Goal: Task Accomplishment & Management: Complete application form

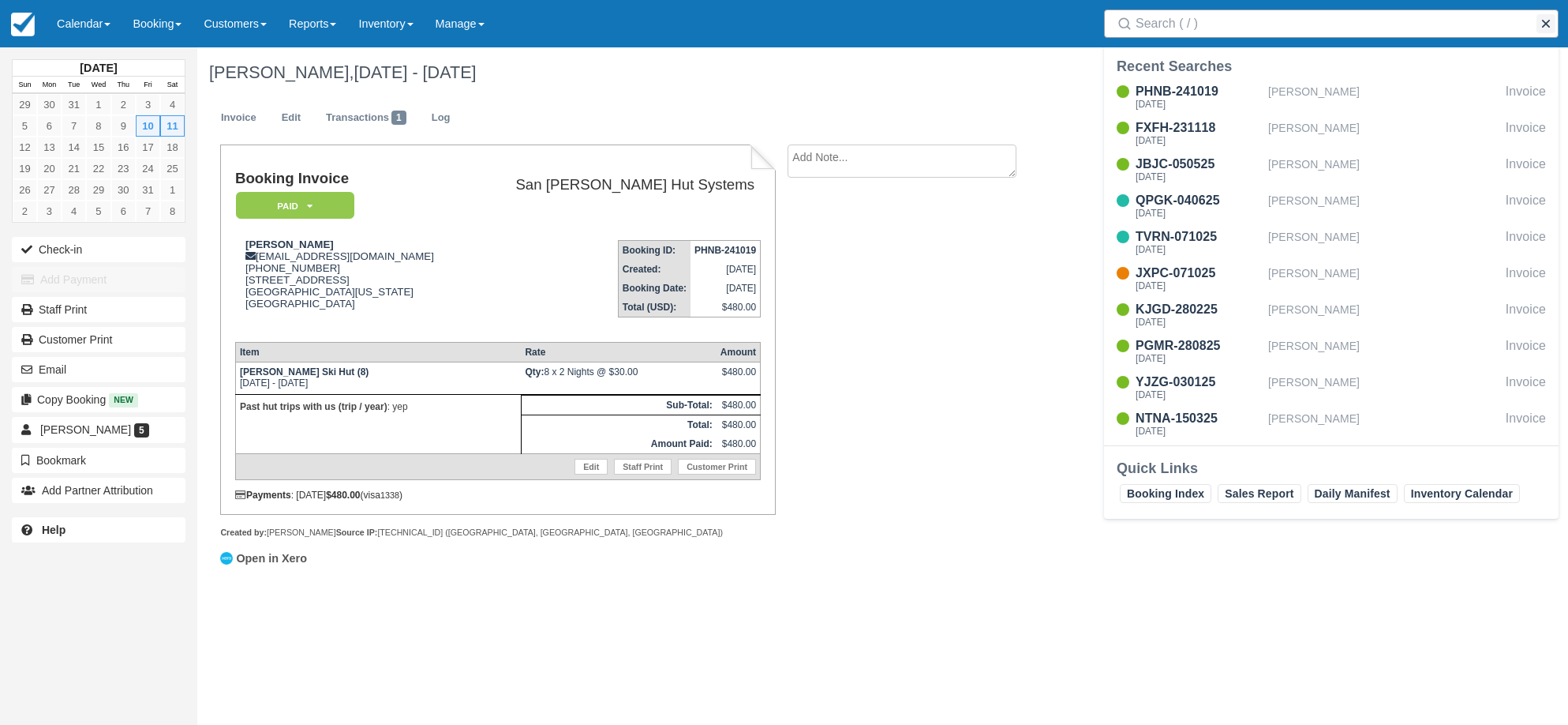
click at [1546, 21] on button "button" at bounding box center [1546, 23] width 19 height 19
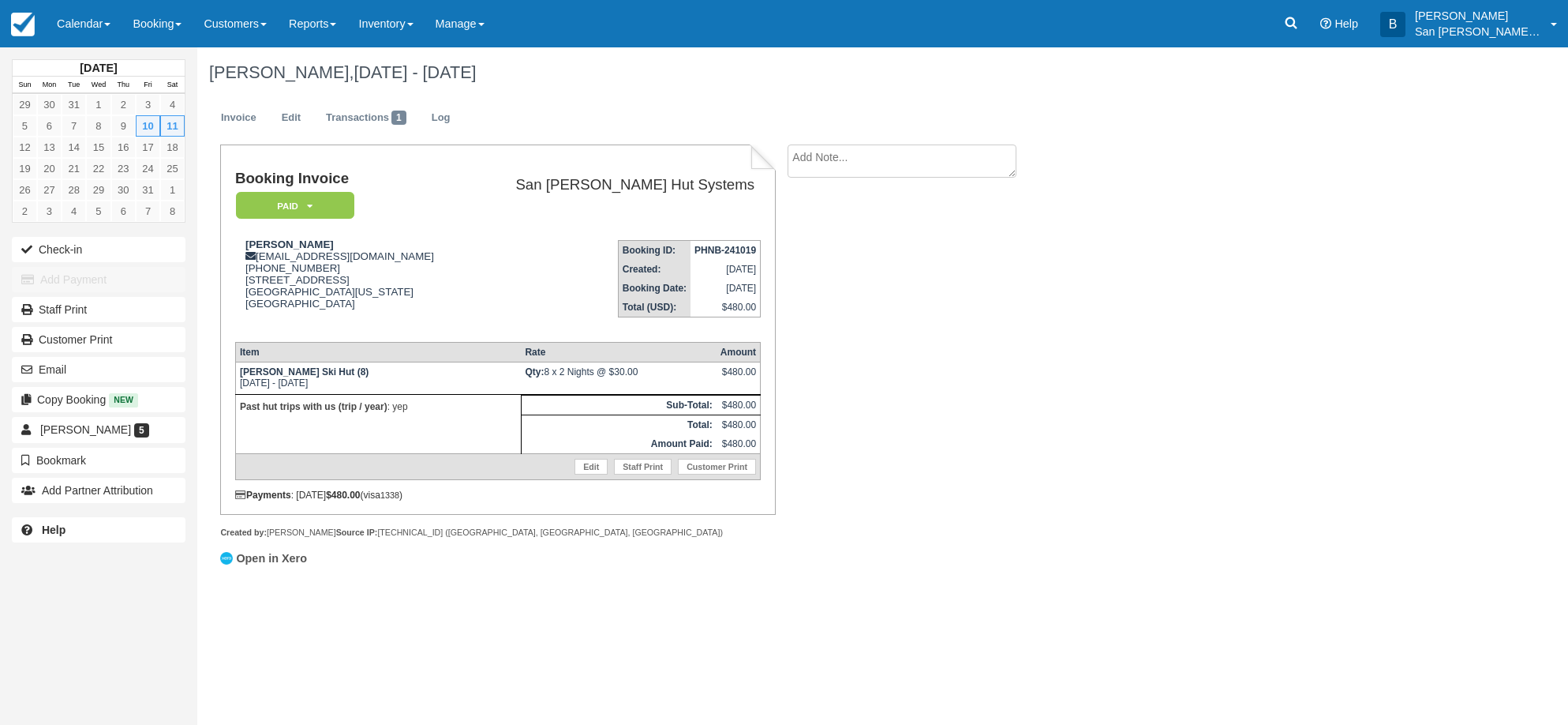
drag, startPoint x: 940, startPoint y: 401, endPoint x: 972, endPoint y: 404, distance: 32.1
click at [939, 402] on div "Booking Invoice Paid   Pending Reserved Deposit Waiting Cancelled Shuttle San J…" at bounding box center [632, 366] width 868 height 444
click at [1479, 29] on p "San [PERSON_NAME] Hut Systems" at bounding box center [1478, 31] width 126 height 16
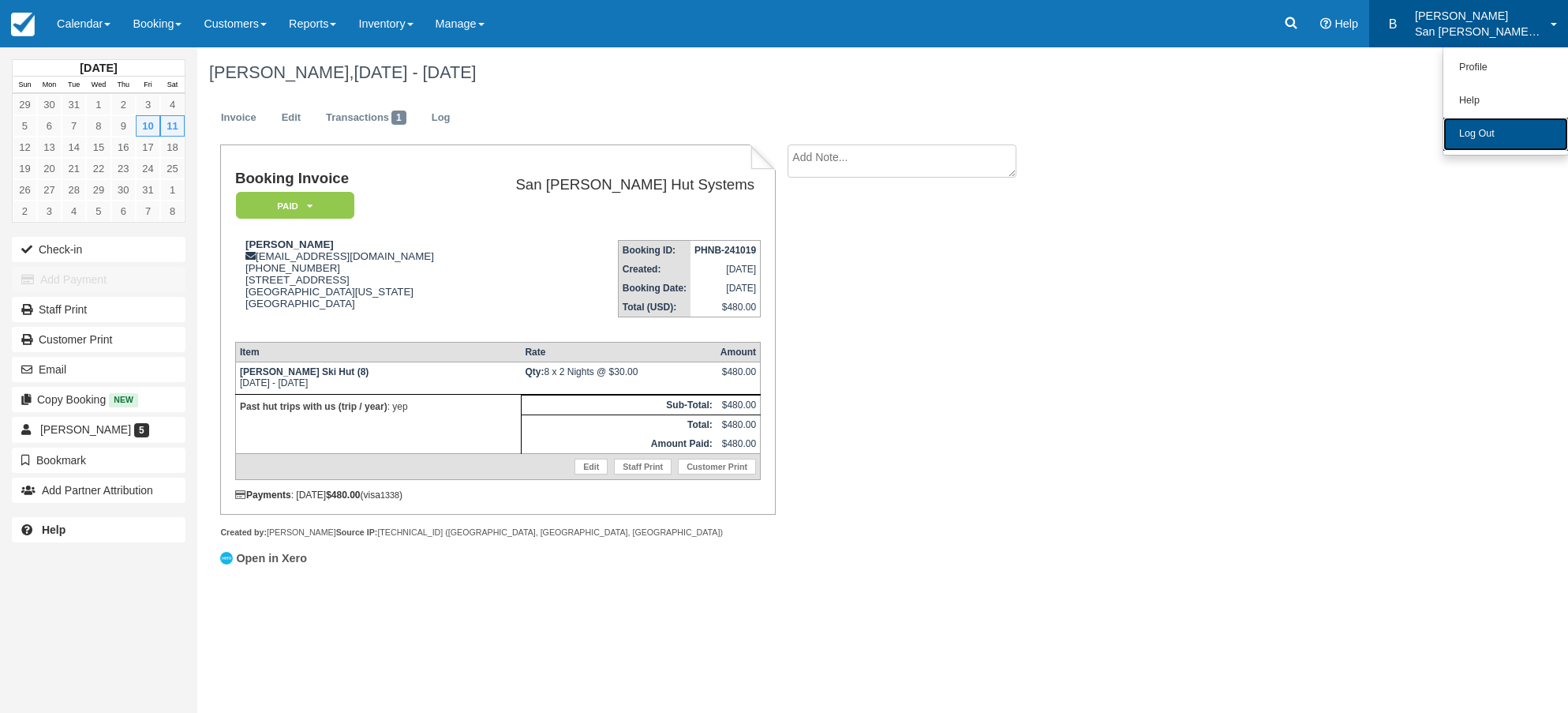
click at [1477, 131] on link "Log Out" at bounding box center [1505, 134] width 125 height 33
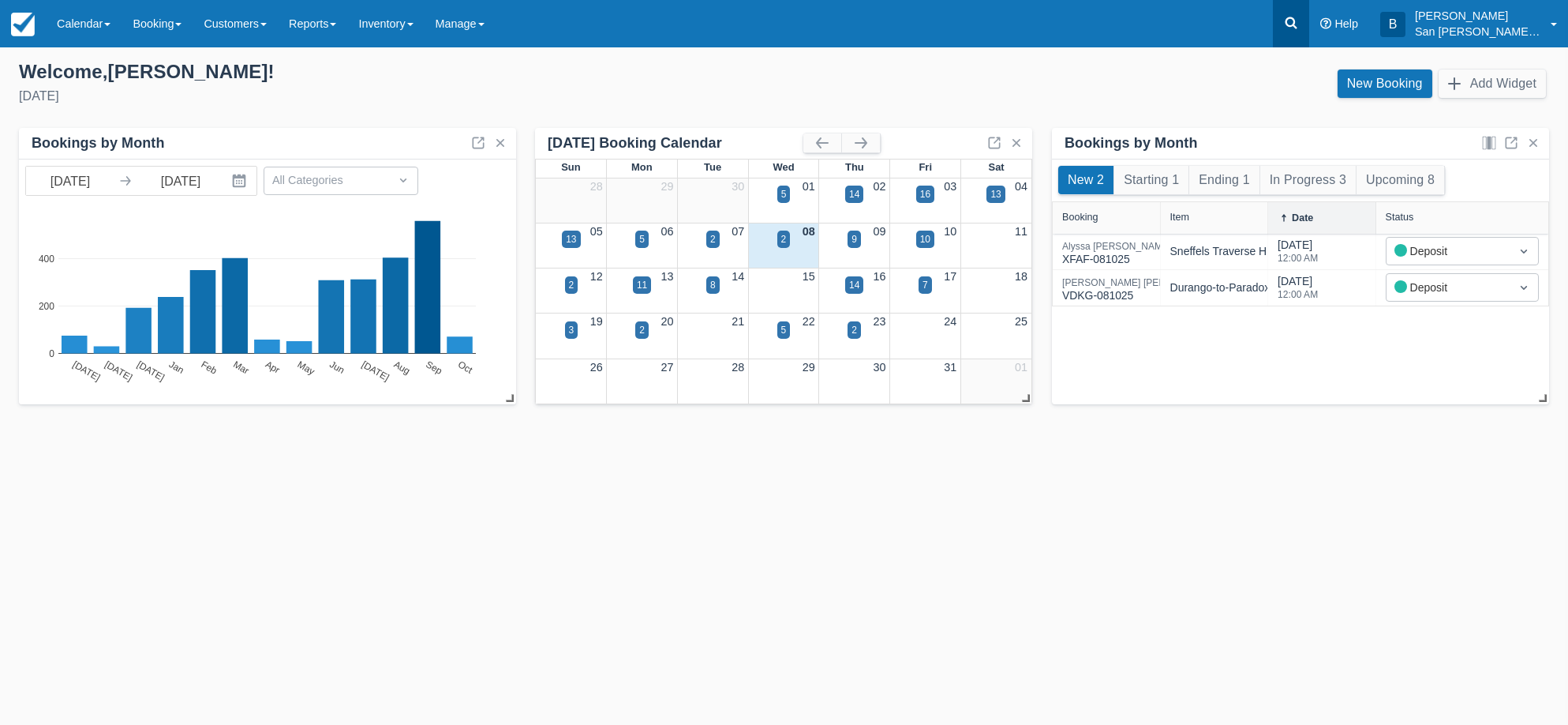
click at [1291, 18] on link at bounding box center [1291, 23] width 36 height 48
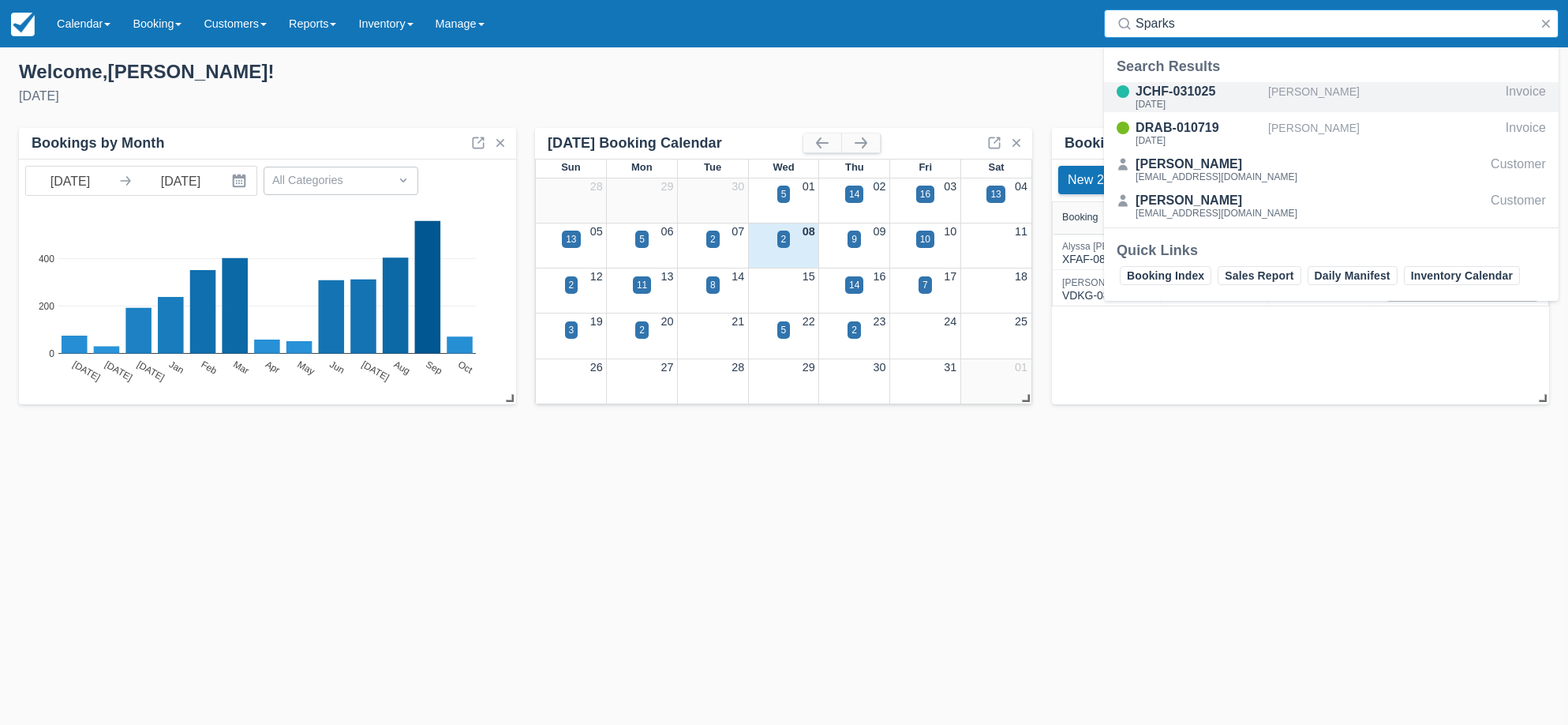
type input "Sparks"
click at [1179, 92] on div "JCHF-031025" at bounding box center [1198, 92] width 126 height 19
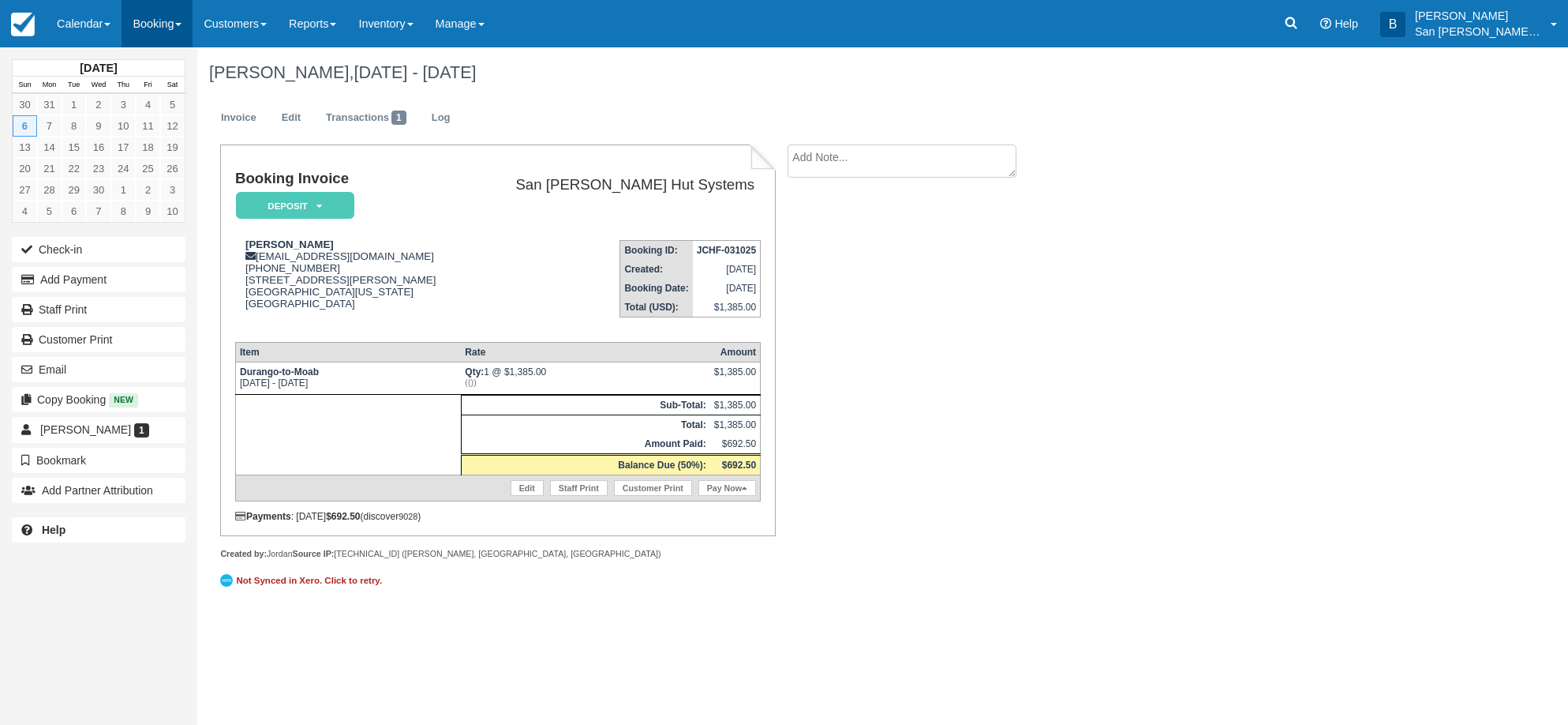
click at [148, 16] on link "Booking" at bounding box center [156, 23] width 71 height 48
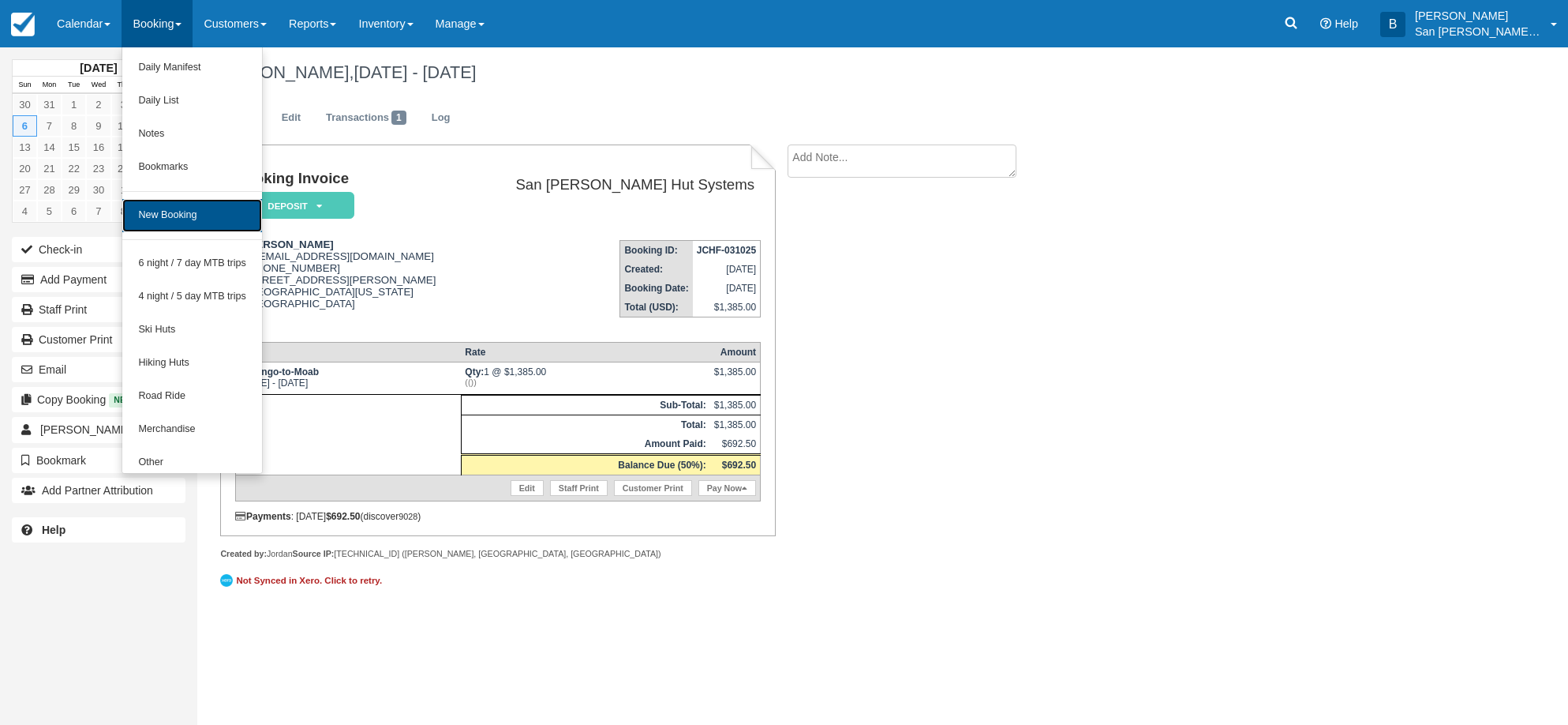
click at [182, 211] on link "New Booking" at bounding box center [192, 215] width 140 height 33
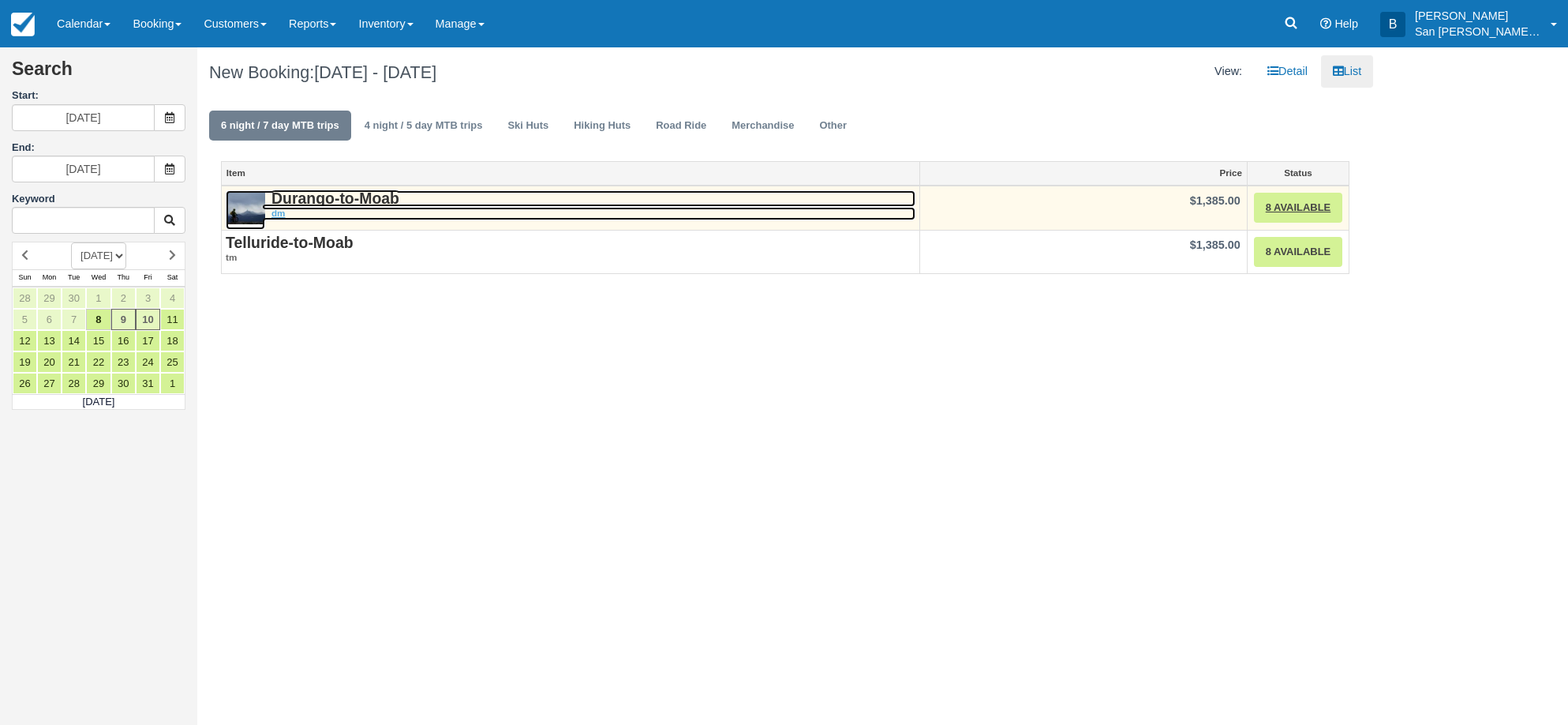
click at [374, 207] on em "dm" at bounding box center [571, 214] width 690 height 13
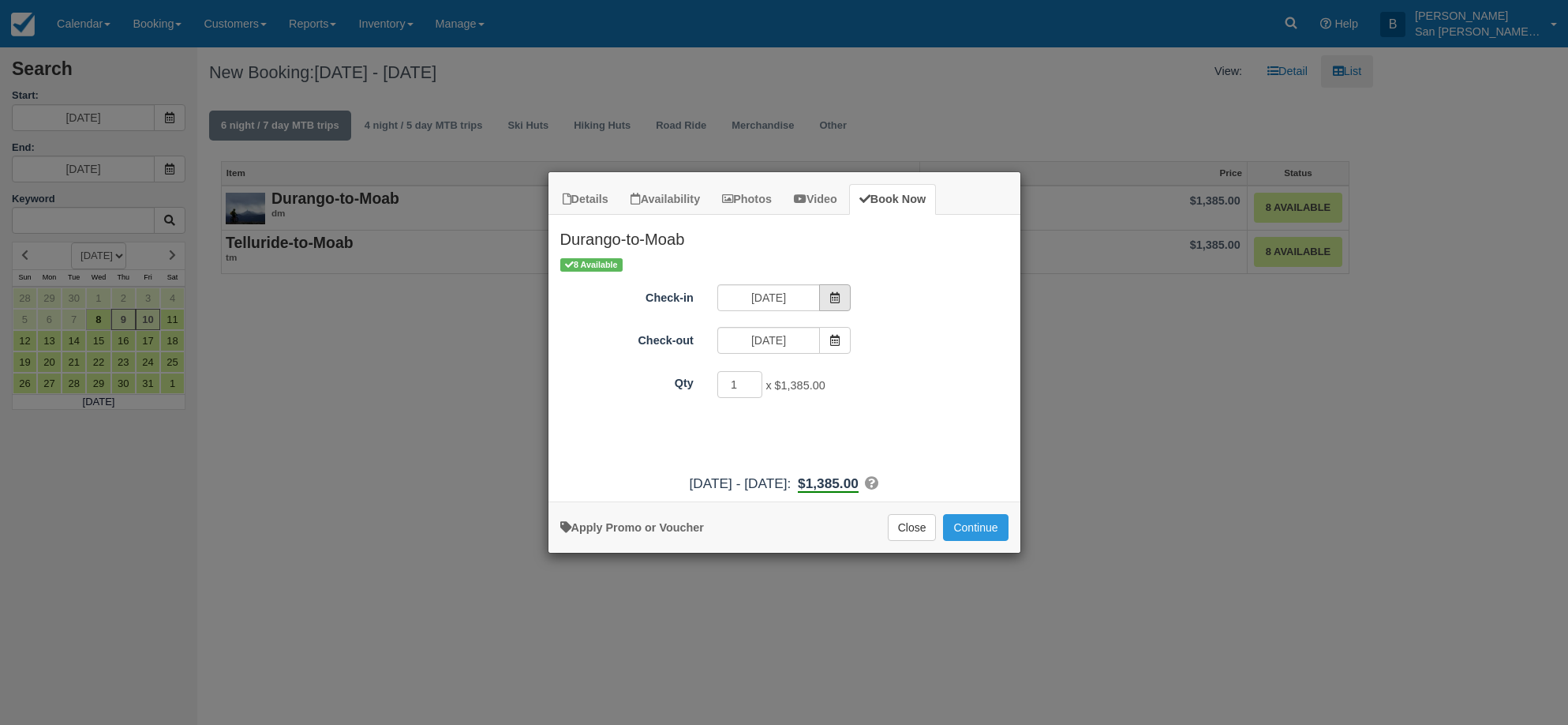
click at [838, 286] on span "Item Modal" at bounding box center [834, 298] width 31 height 27
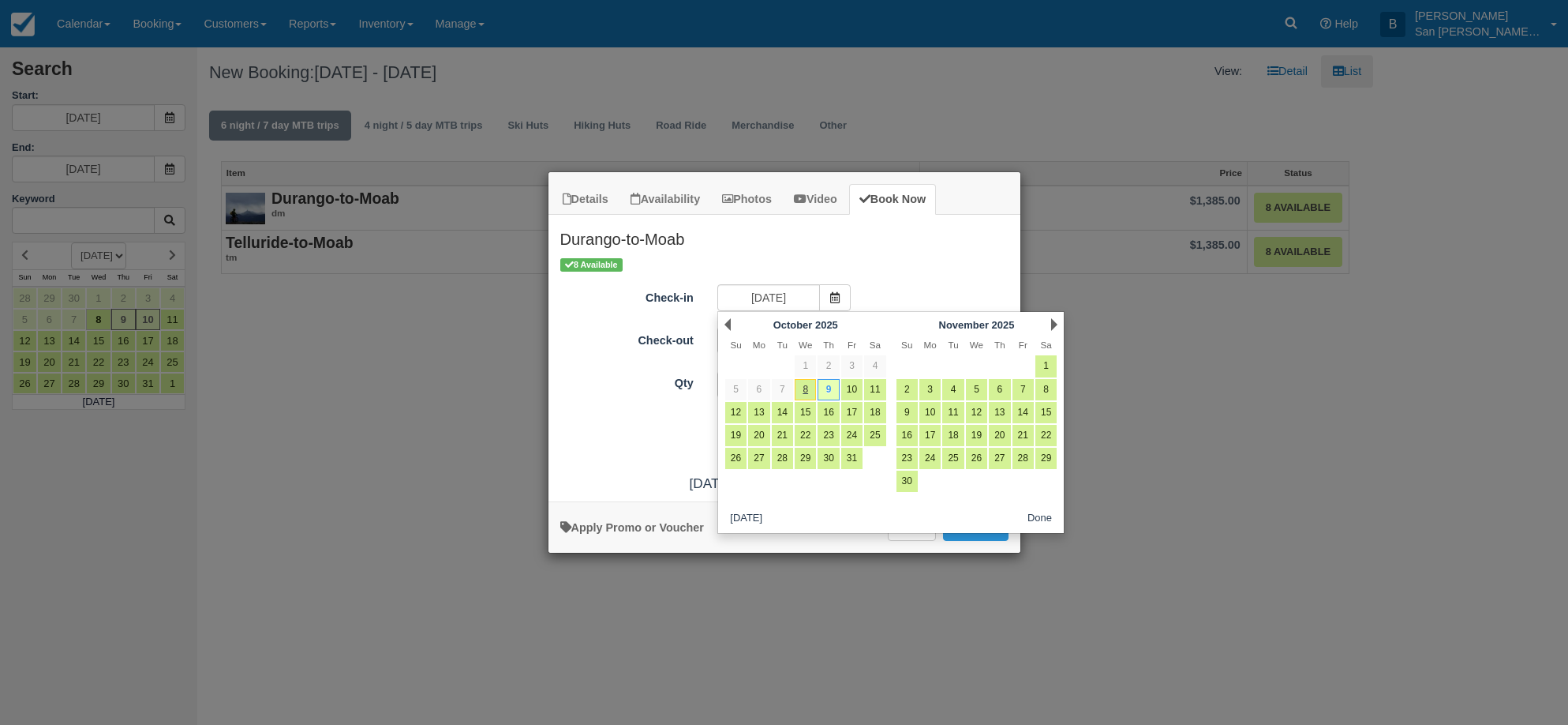
click at [1048, 322] on div "Next November 2025" at bounding box center [976, 324] width 171 height 22
click at [1055, 321] on link "Next" at bounding box center [1054, 325] width 6 height 13
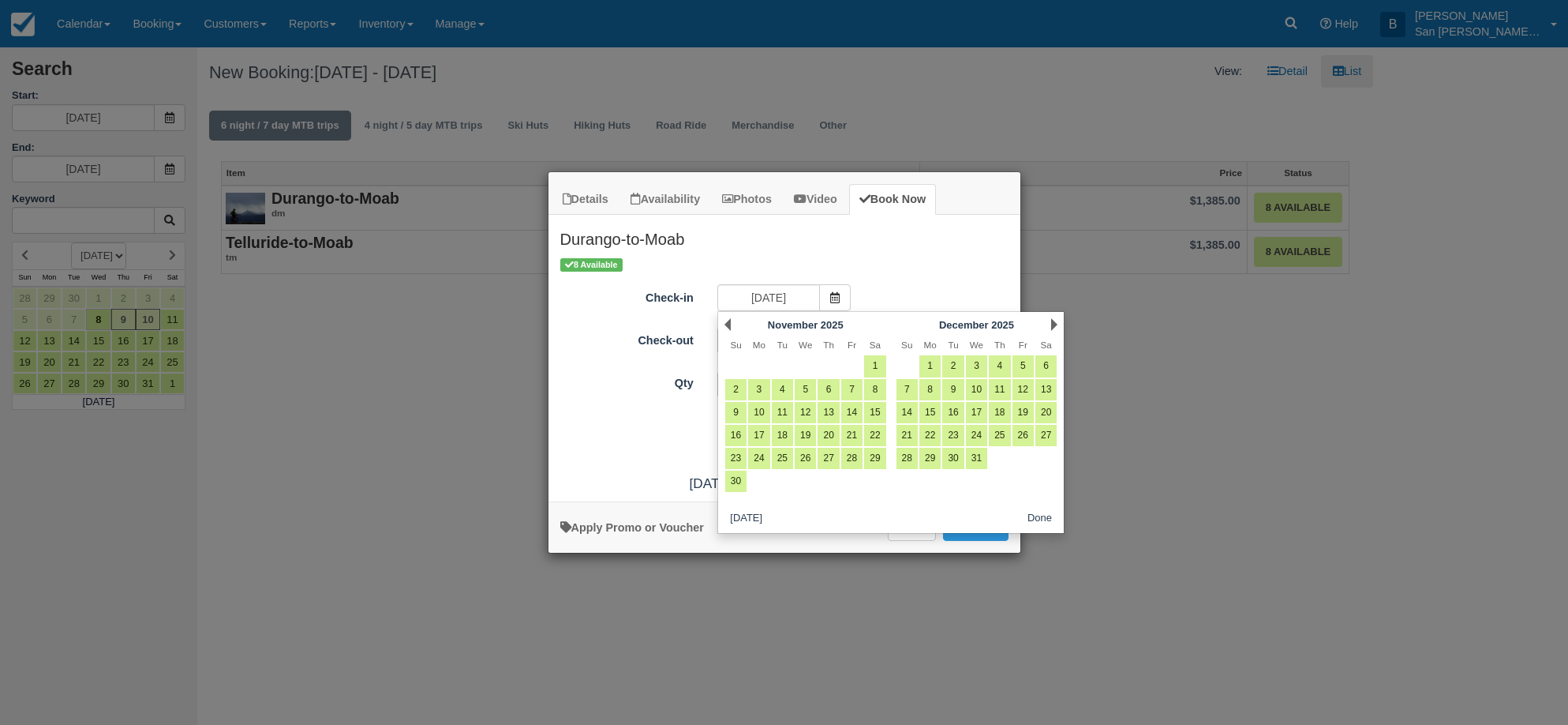
click at [1055, 321] on link "Next" at bounding box center [1054, 325] width 6 height 13
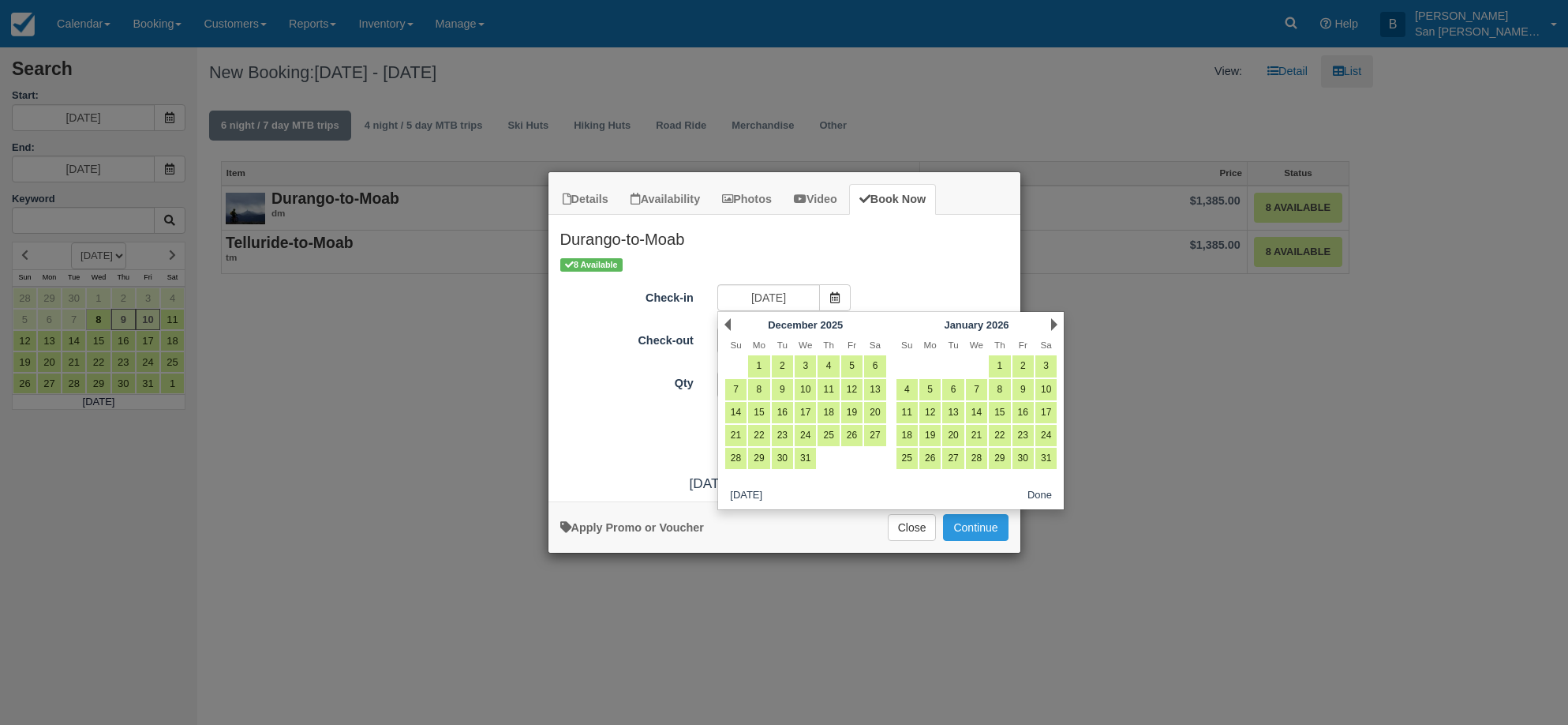
click at [1055, 321] on link "Next" at bounding box center [1054, 325] width 6 height 13
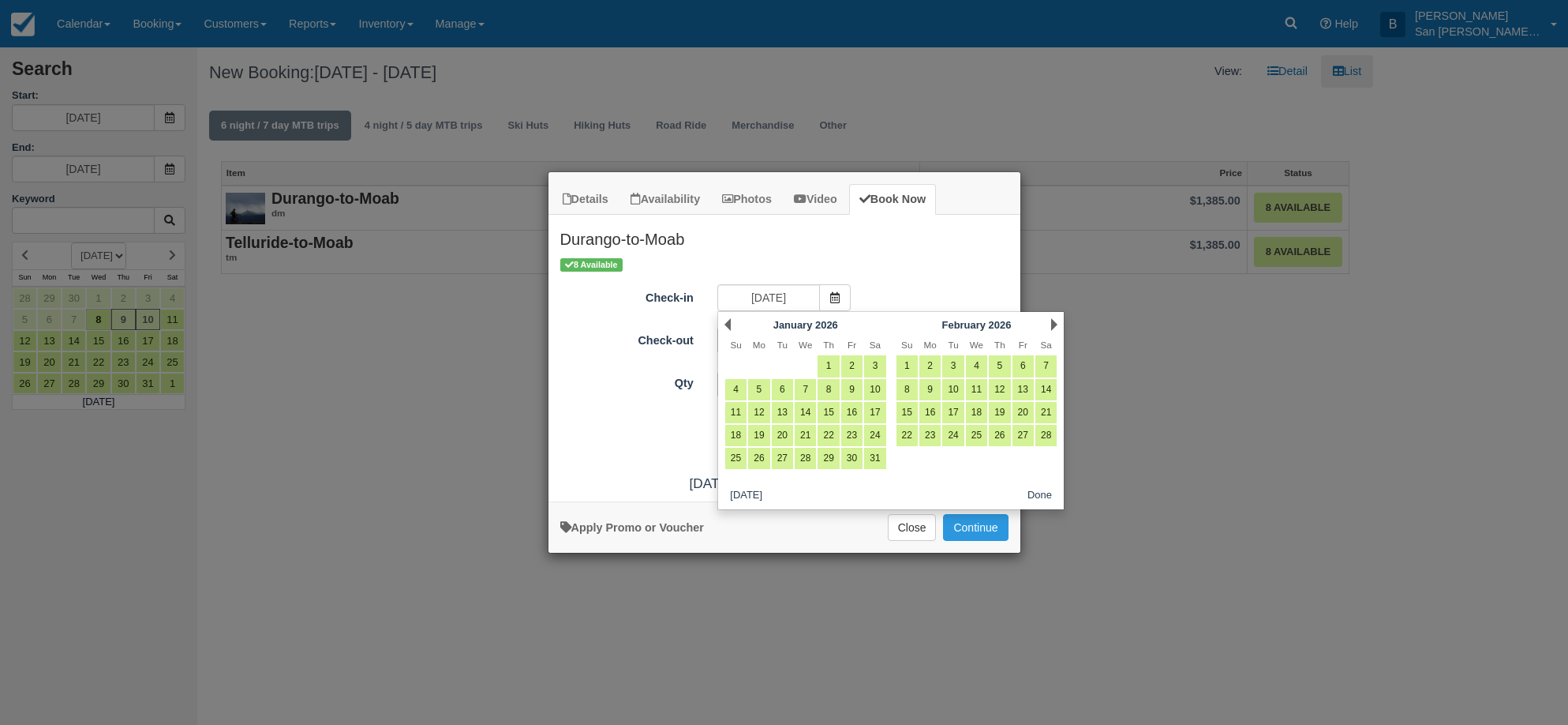
click at [1055, 321] on link "Next" at bounding box center [1054, 325] width 6 height 13
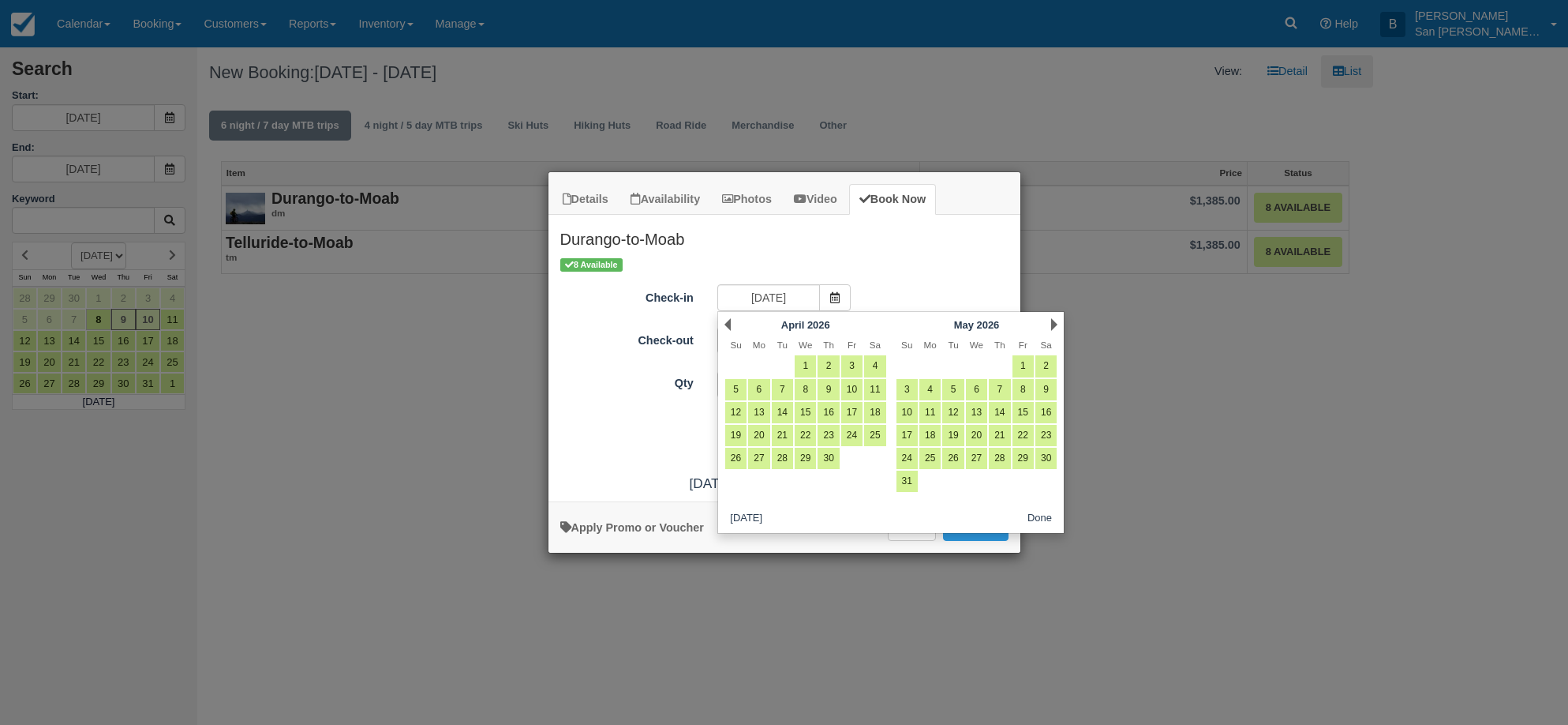
click at [1055, 321] on link "Next" at bounding box center [1054, 325] width 6 height 13
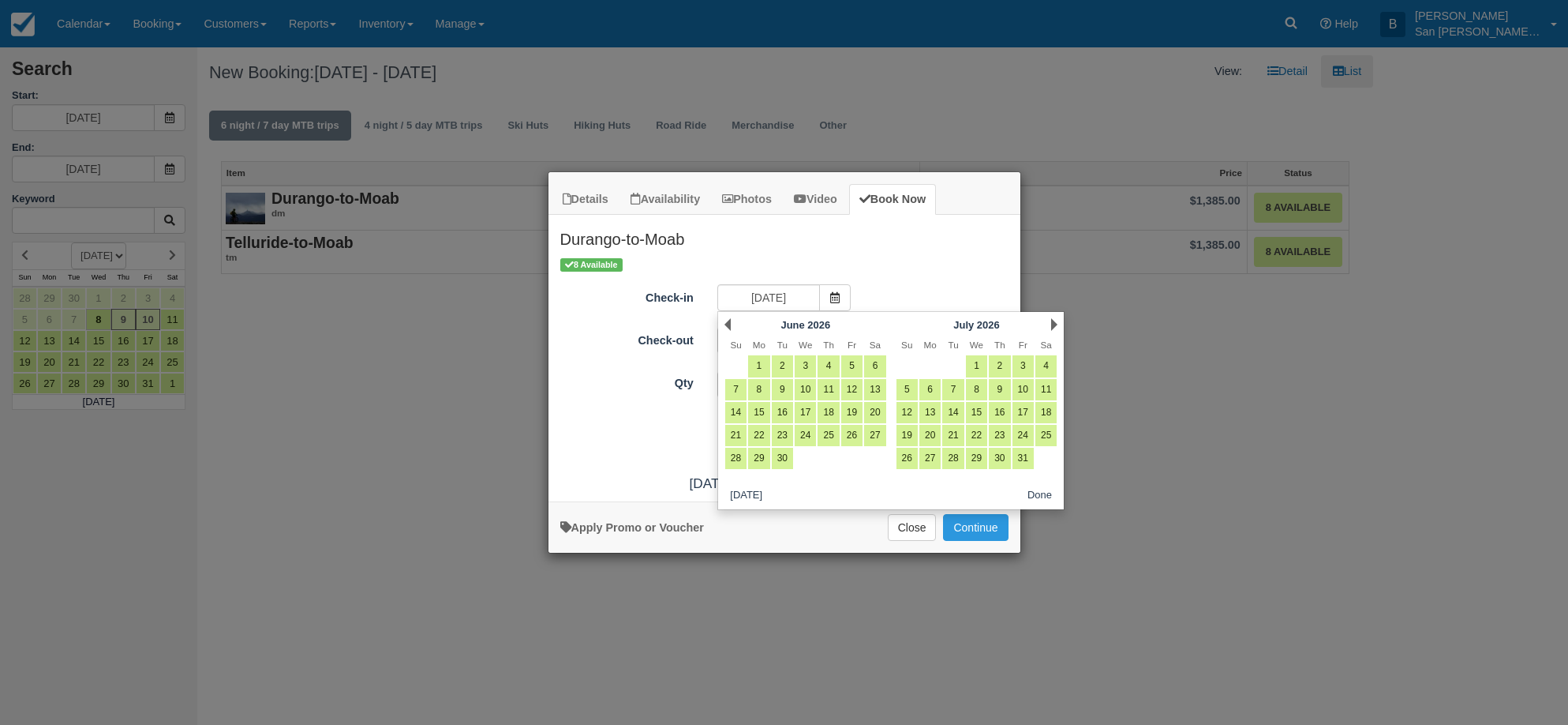
click at [1055, 321] on link "Next" at bounding box center [1054, 325] width 6 height 13
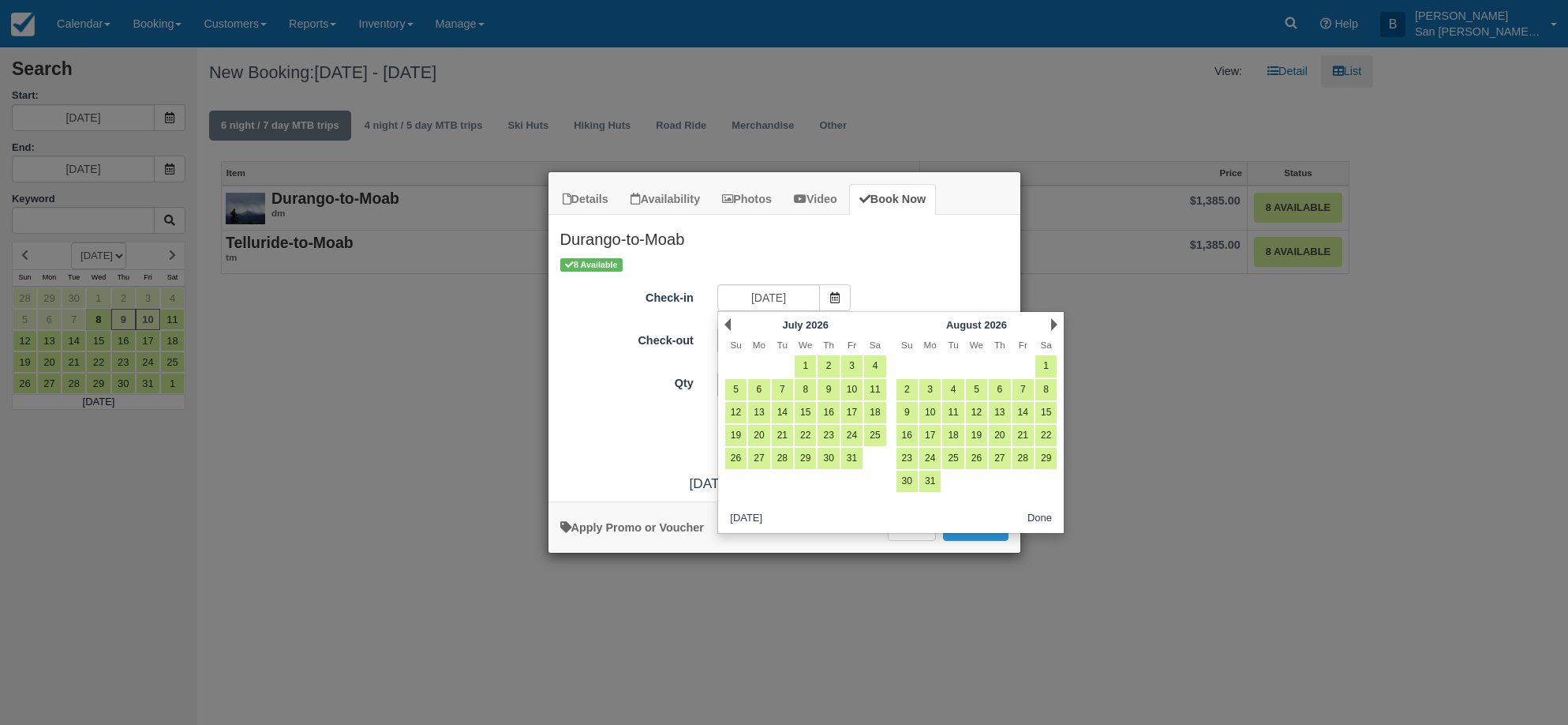
click at [1055, 321] on link "Next" at bounding box center [1054, 325] width 6 height 13
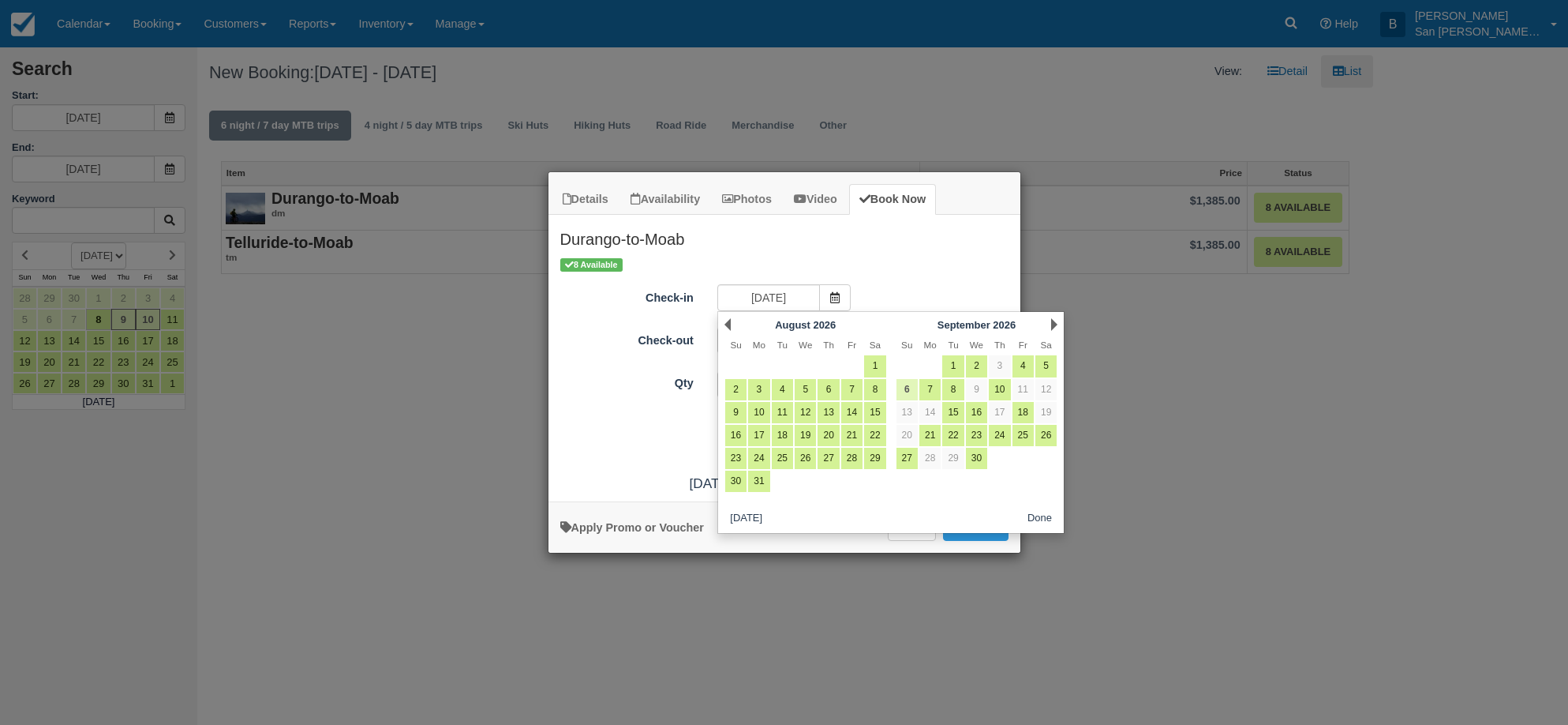
click at [909, 391] on link "6" at bounding box center [908, 389] width 22 height 22
type input "09/06/26"
type input "09/07/26"
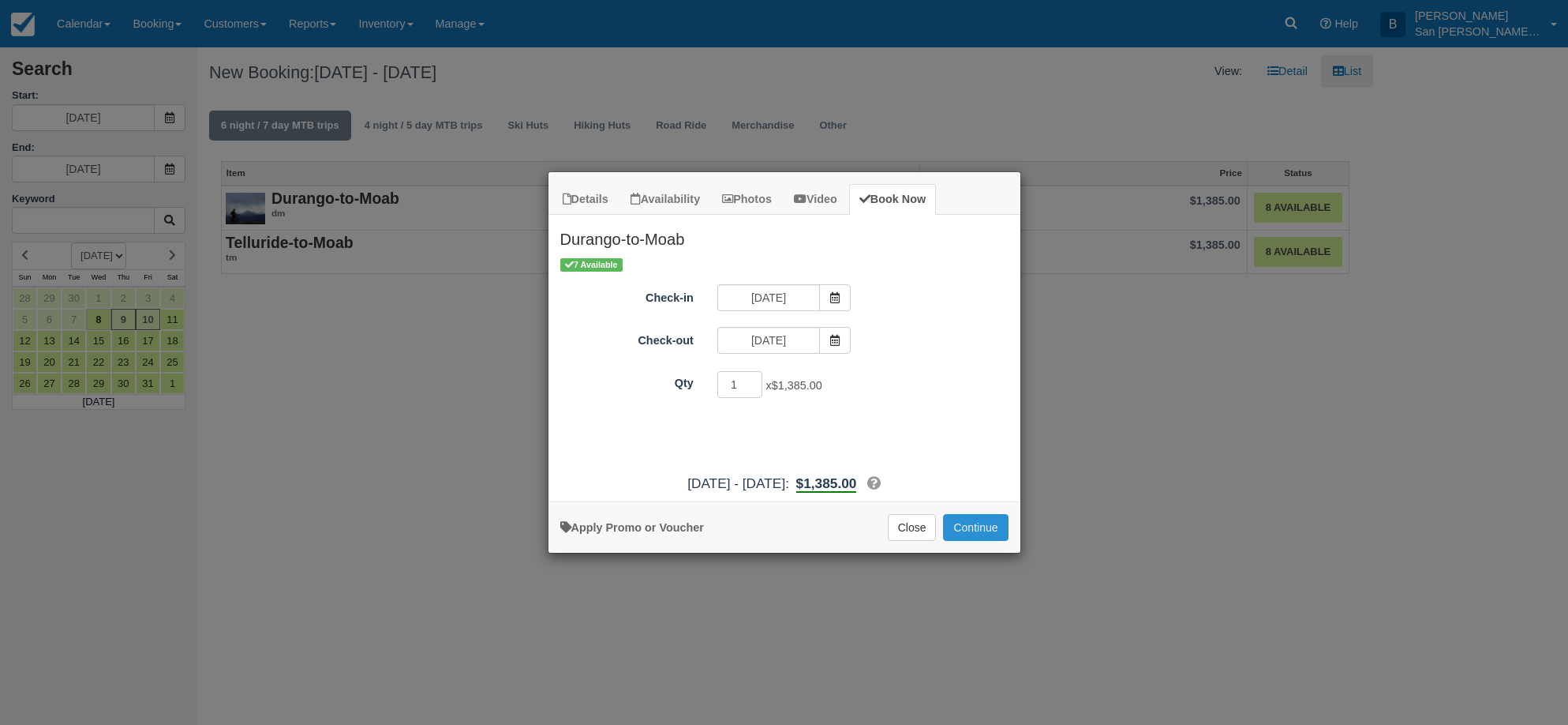
click at [997, 536] on button "Continue" at bounding box center [975, 528] width 65 height 27
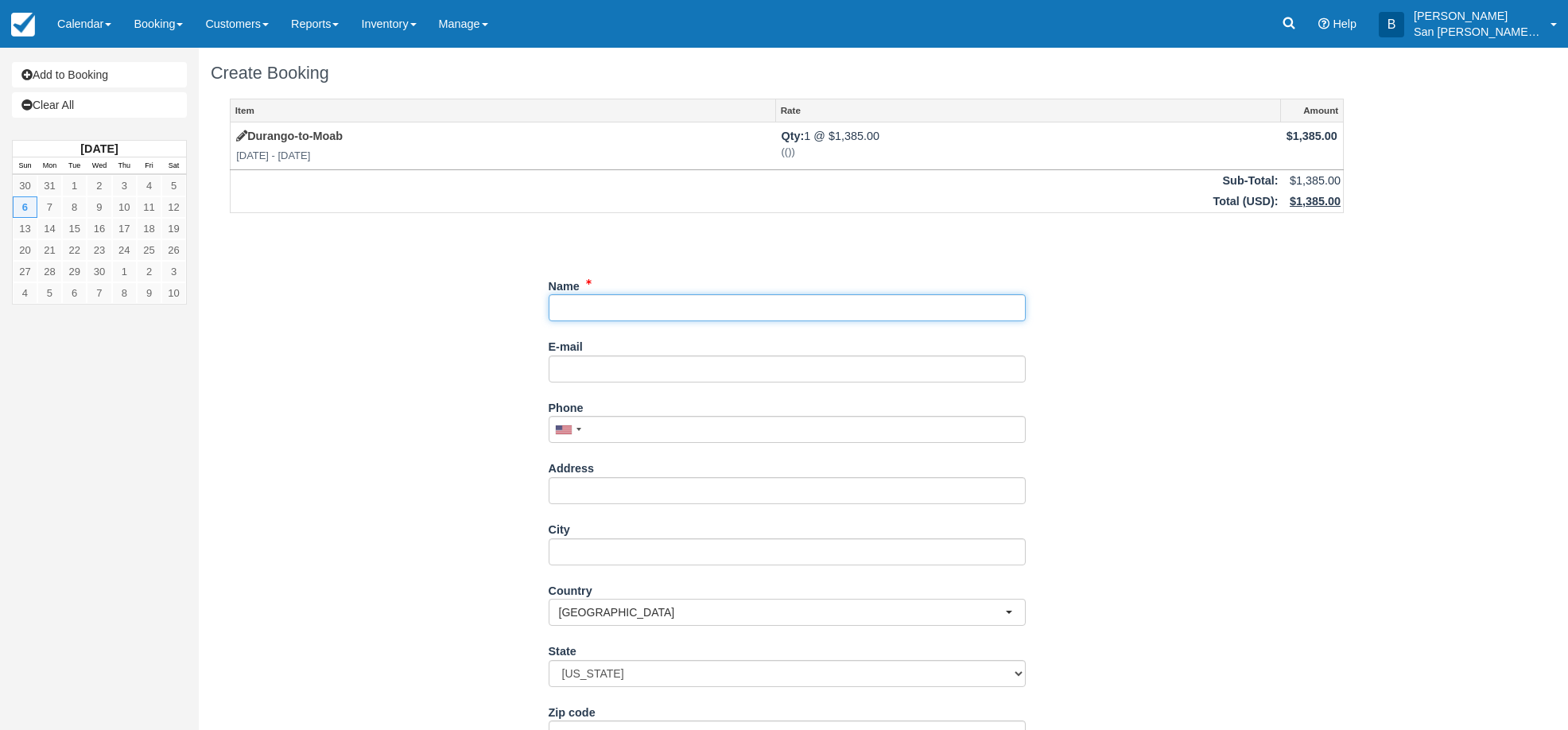
click at [632, 311] on input "Name" at bounding box center [787, 308] width 477 height 27
type input "[PERSON_NAME]"
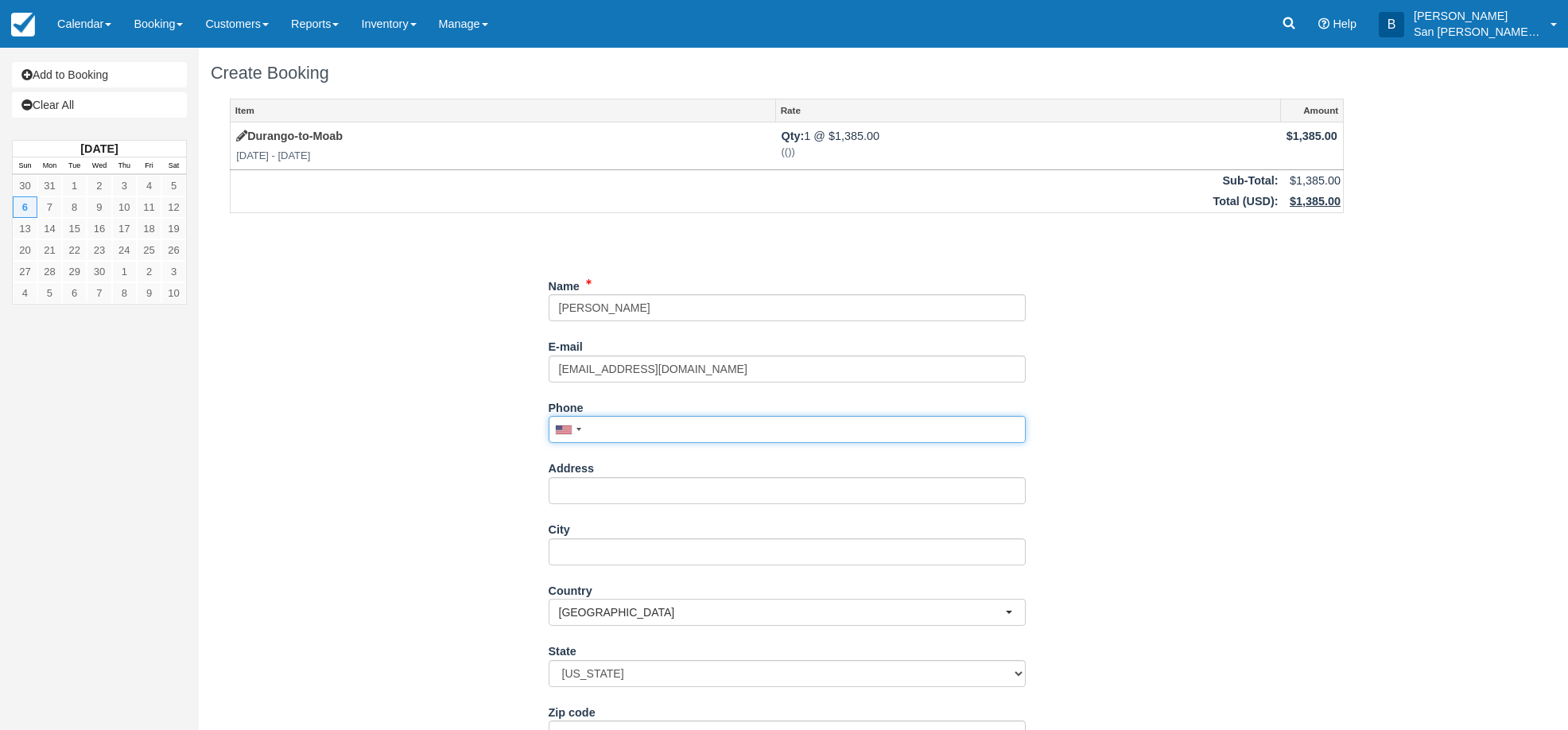
drag, startPoint x: 633, startPoint y: 431, endPoint x: 670, endPoint y: 434, distance: 37.1
click at [633, 432] on input "Phone" at bounding box center [787, 429] width 477 height 27
click at [631, 432] on input "Phone" at bounding box center [787, 429] width 477 height 27
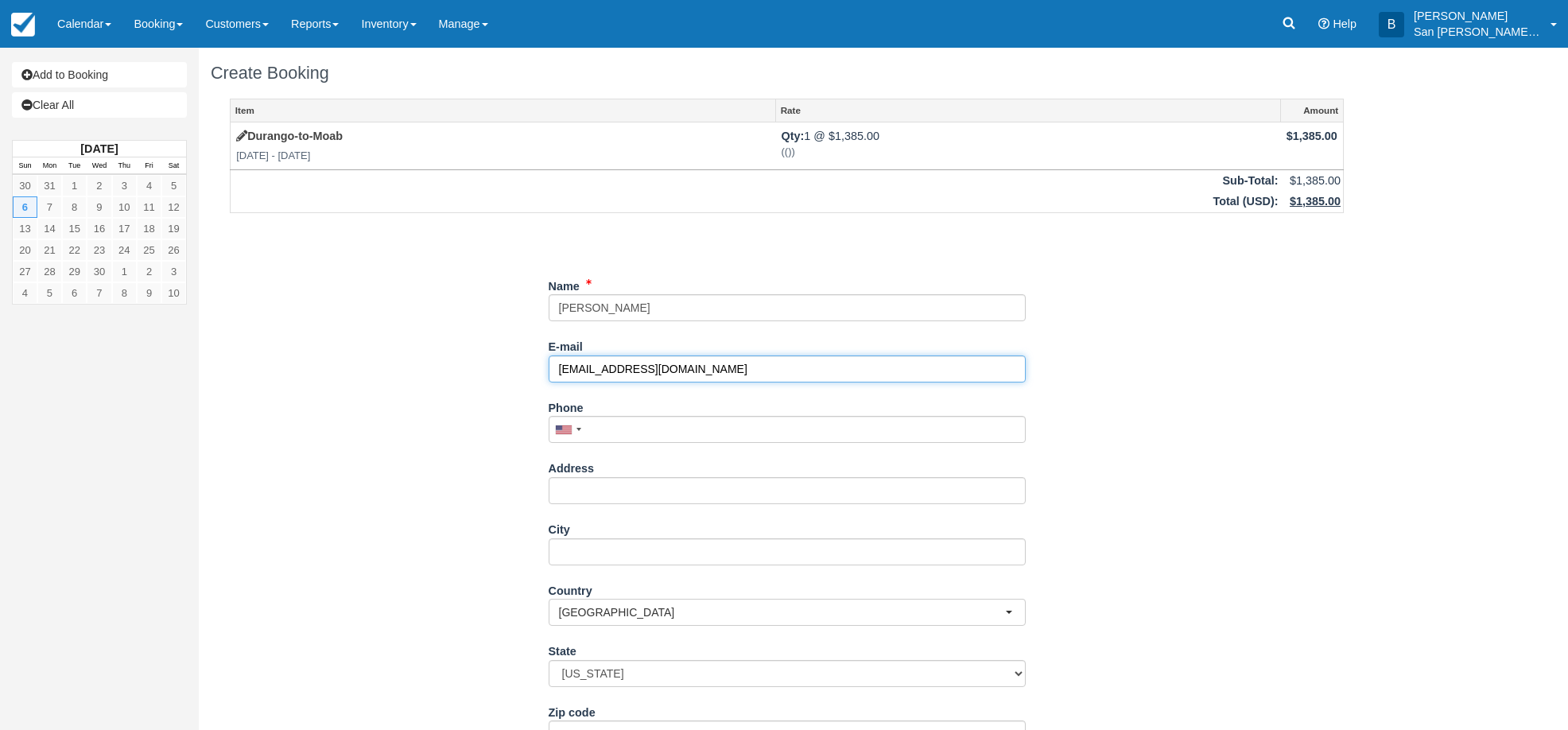
click at [594, 370] on input "seemilller@gmail.com" at bounding box center [787, 369] width 477 height 27
type input "[PERSON_NAME][EMAIL_ADDRESS][DOMAIN_NAME]"
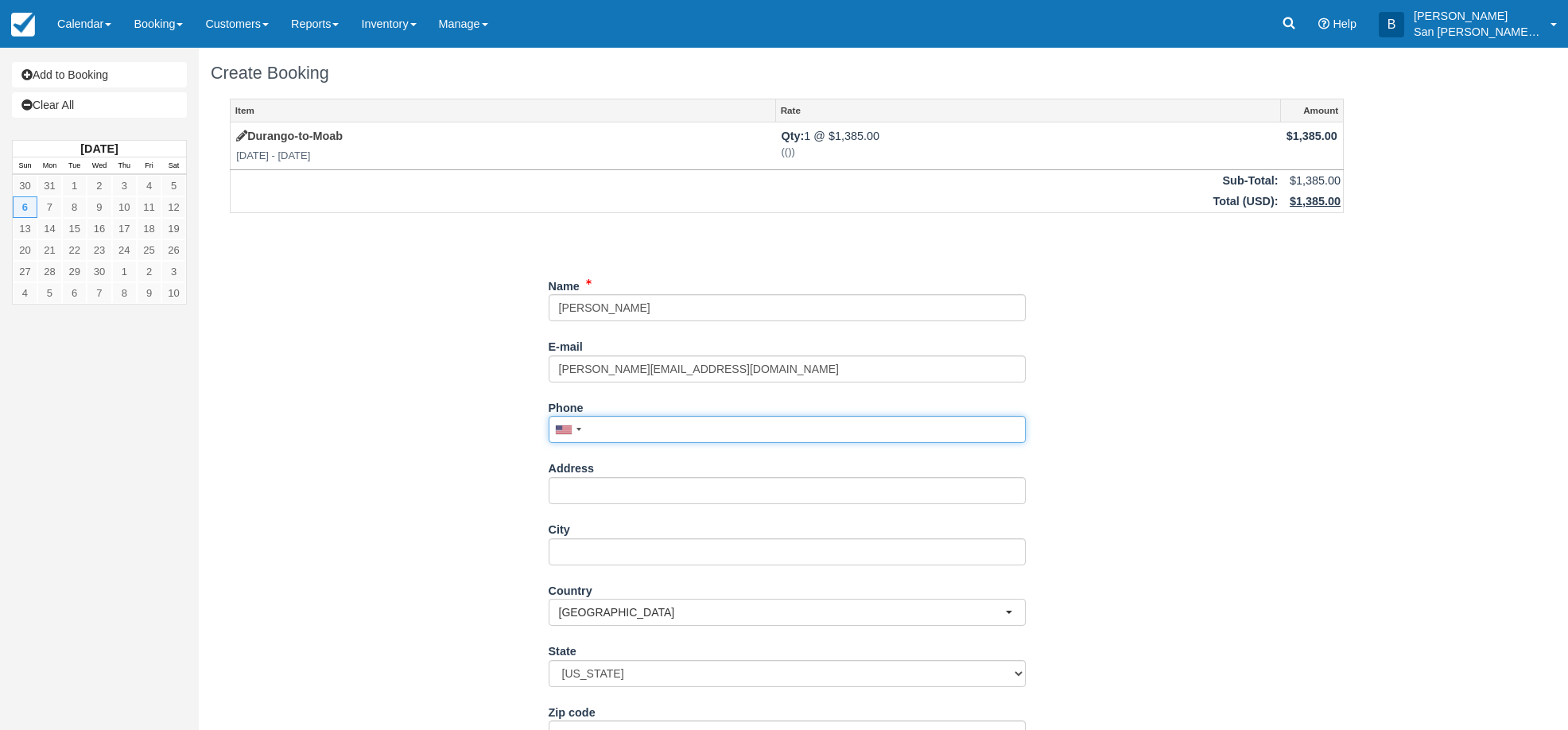
click at [612, 426] on input "Phone" at bounding box center [787, 429] width 477 height 27
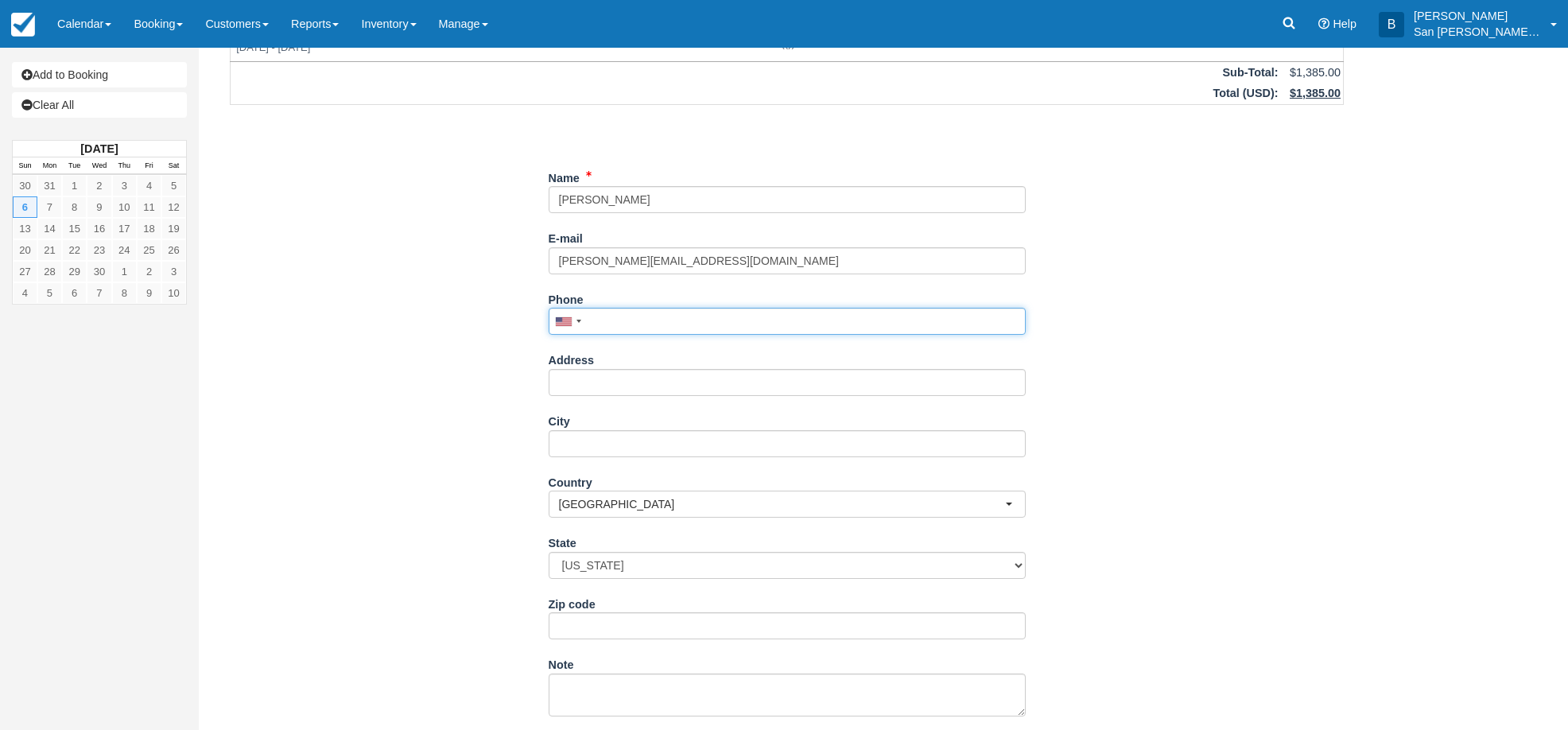
scroll to position [100, 0]
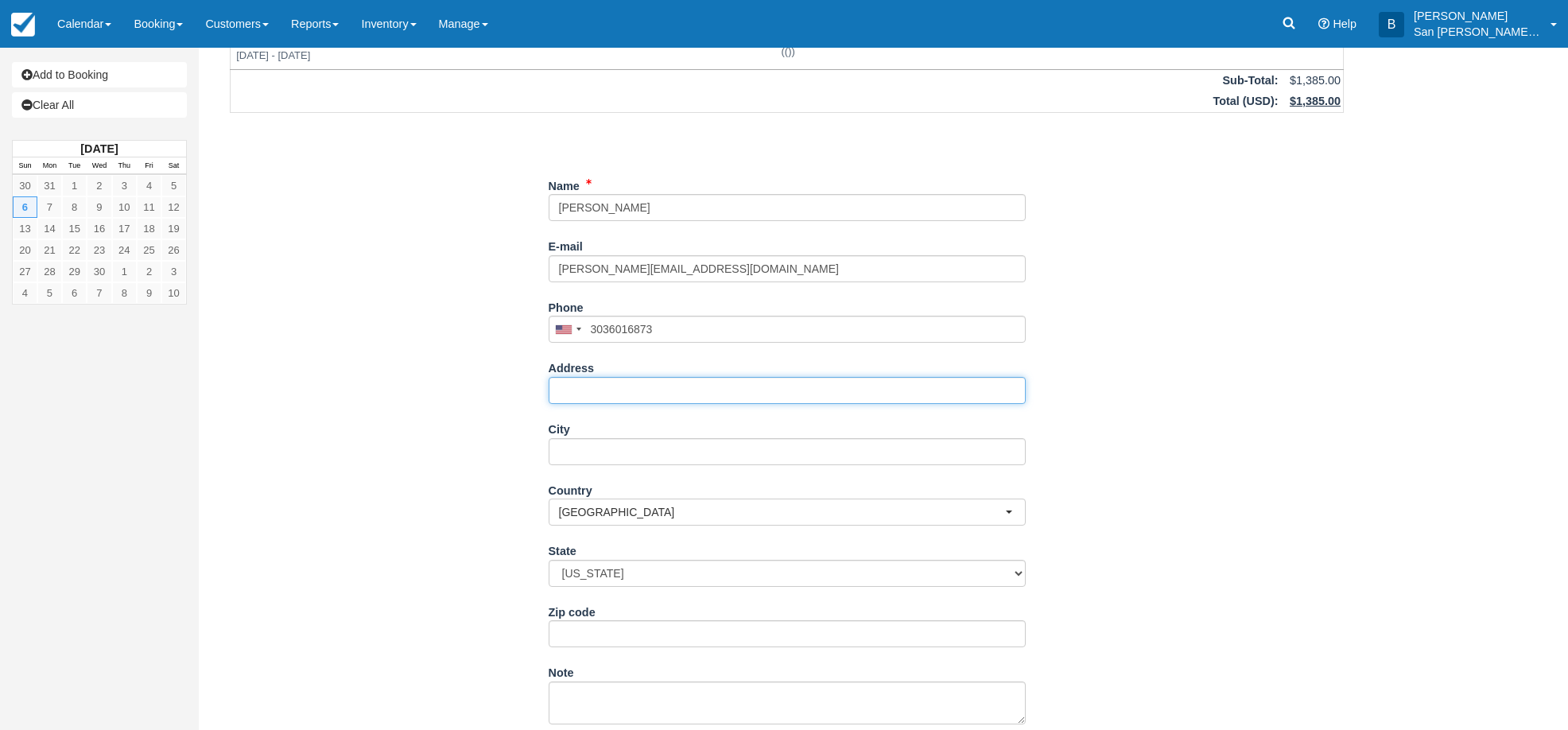
type input "(303) 601-6873"
drag, startPoint x: 584, startPoint y: 386, endPoint x: 712, endPoint y: 345, distance: 134.4
click at [584, 385] on input "Address" at bounding box center [787, 390] width 477 height 27
type input "[STREET_ADDRESS][PERSON_NAME]"
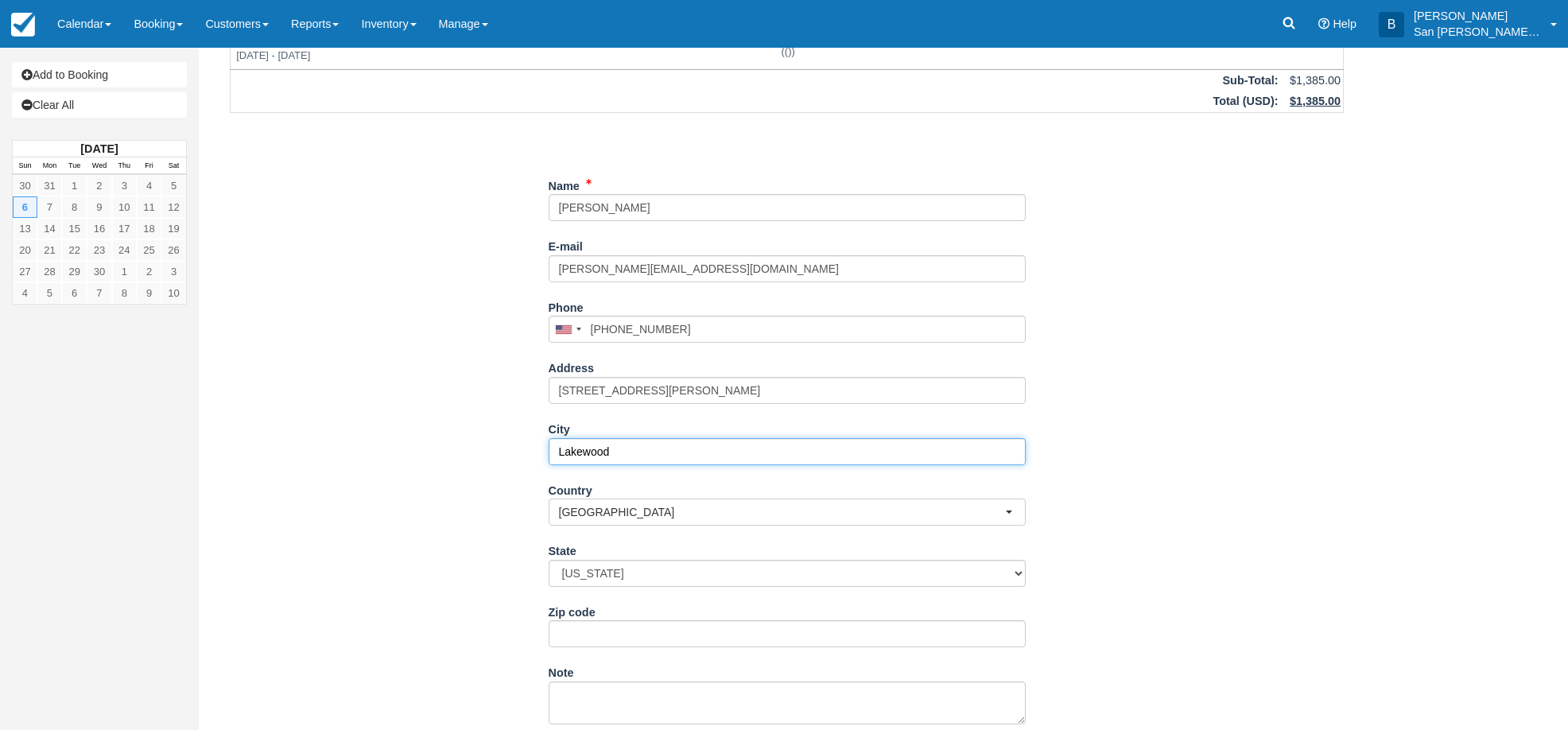
type input "Lakewood"
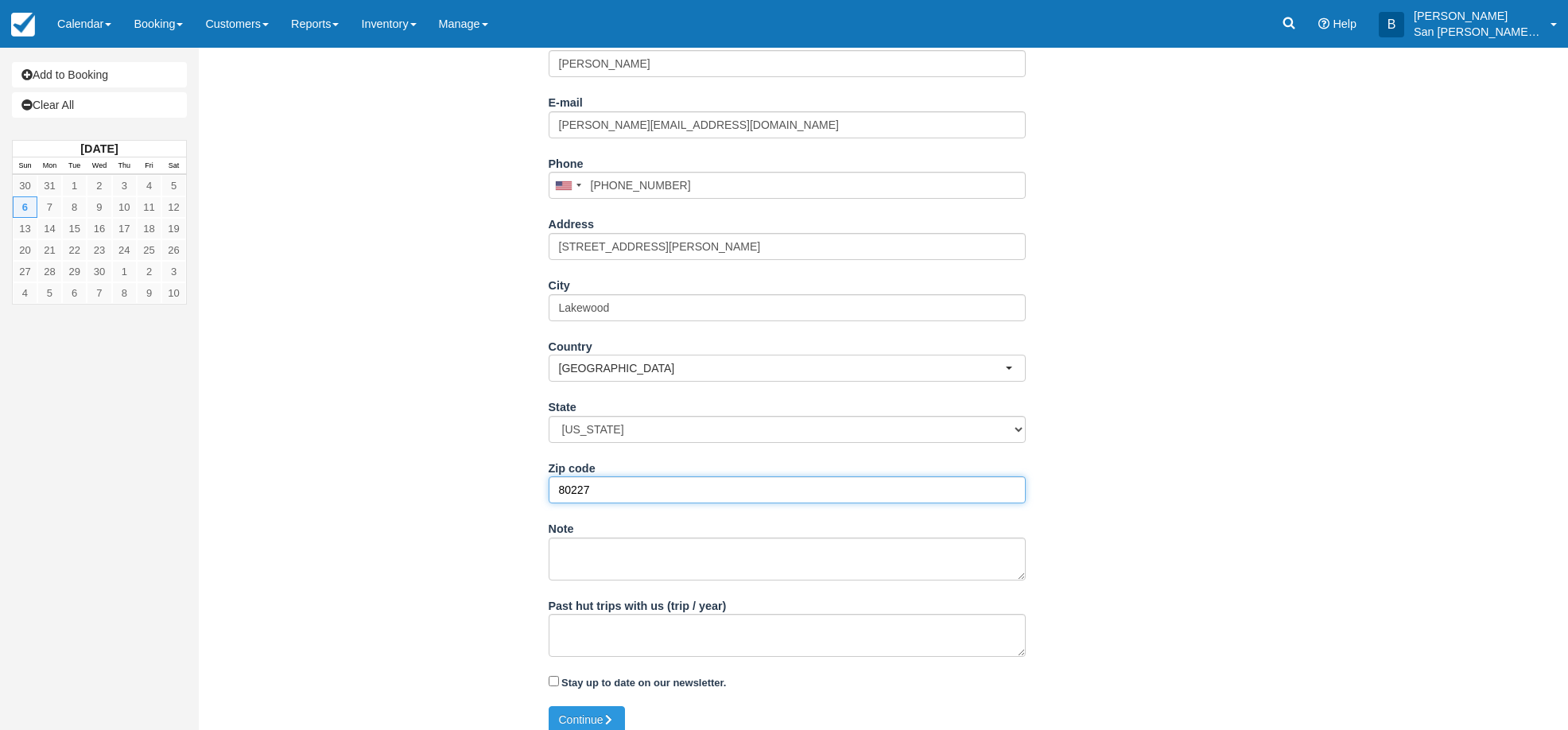
scroll to position [259, 0]
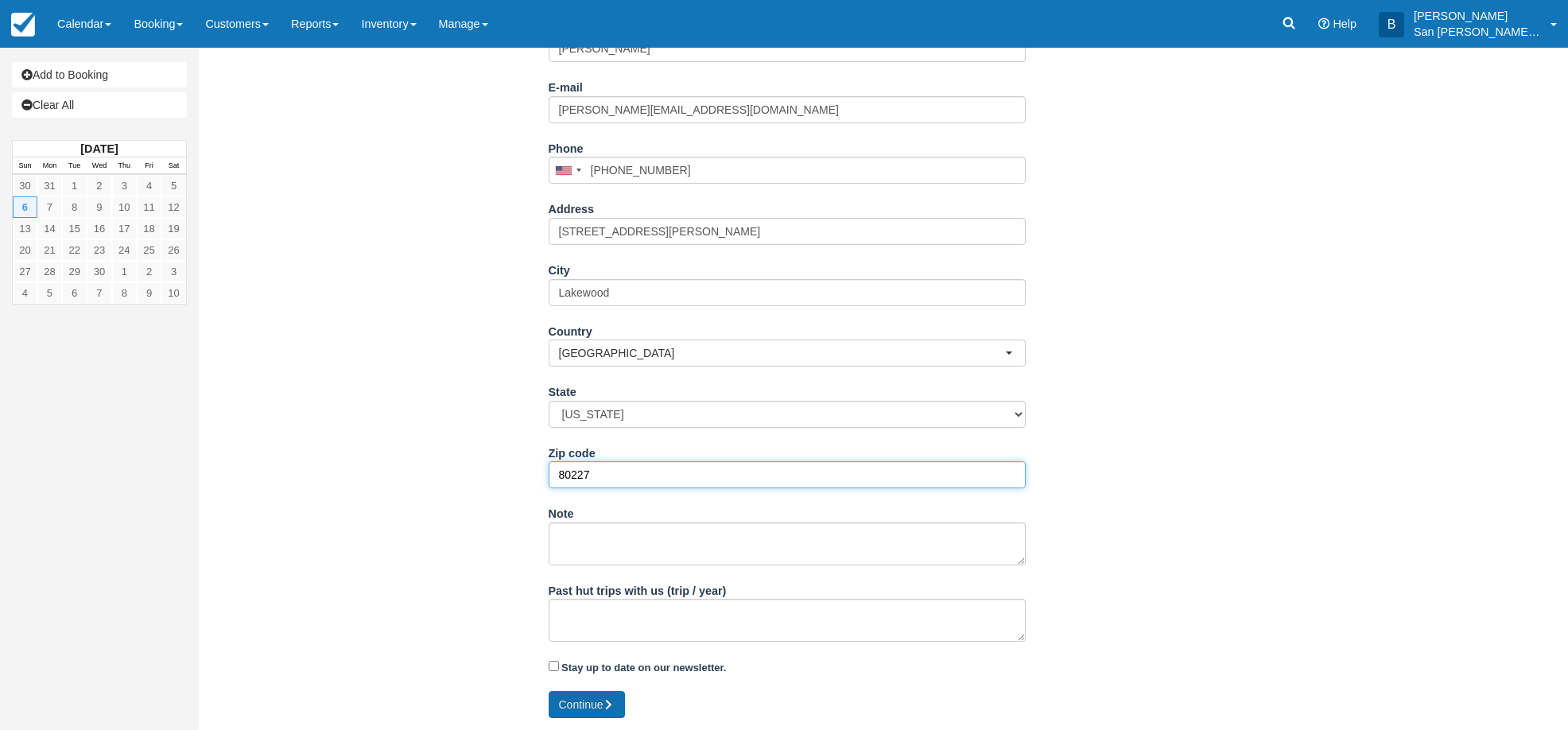
type input "80227"
click at [589, 701] on button "Continue" at bounding box center [587, 705] width 76 height 27
type input "+13036016873"
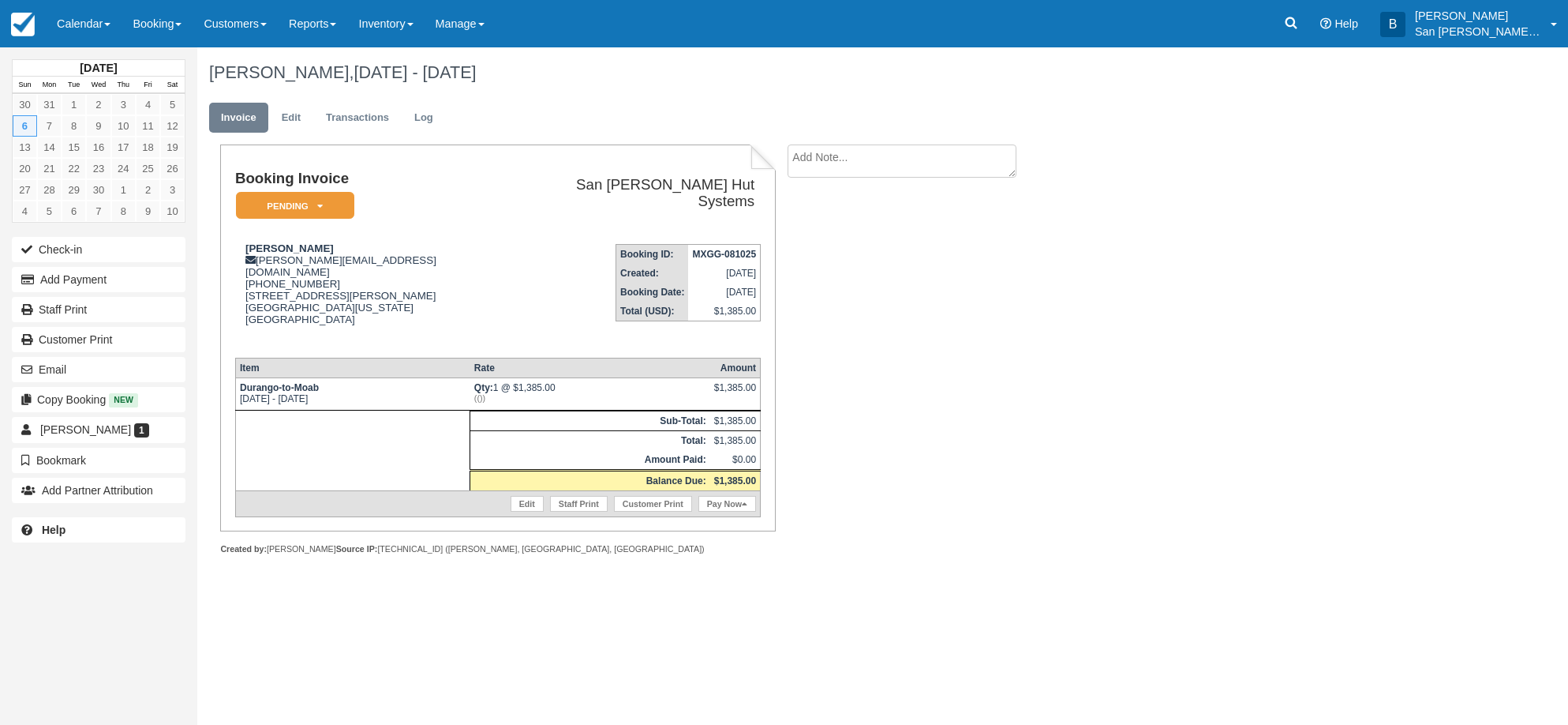
click at [894, 159] on textarea at bounding box center [902, 161] width 229 height 33
type textarea "Joining Sparks Group"
click at [877, 250] on input "Show on invoice" at bounding box center [875, 248] width 10 height 10
checkbox input "true"
click at [822, 256] on button "Create" at bounding box center [823, 251] width 71 height 27
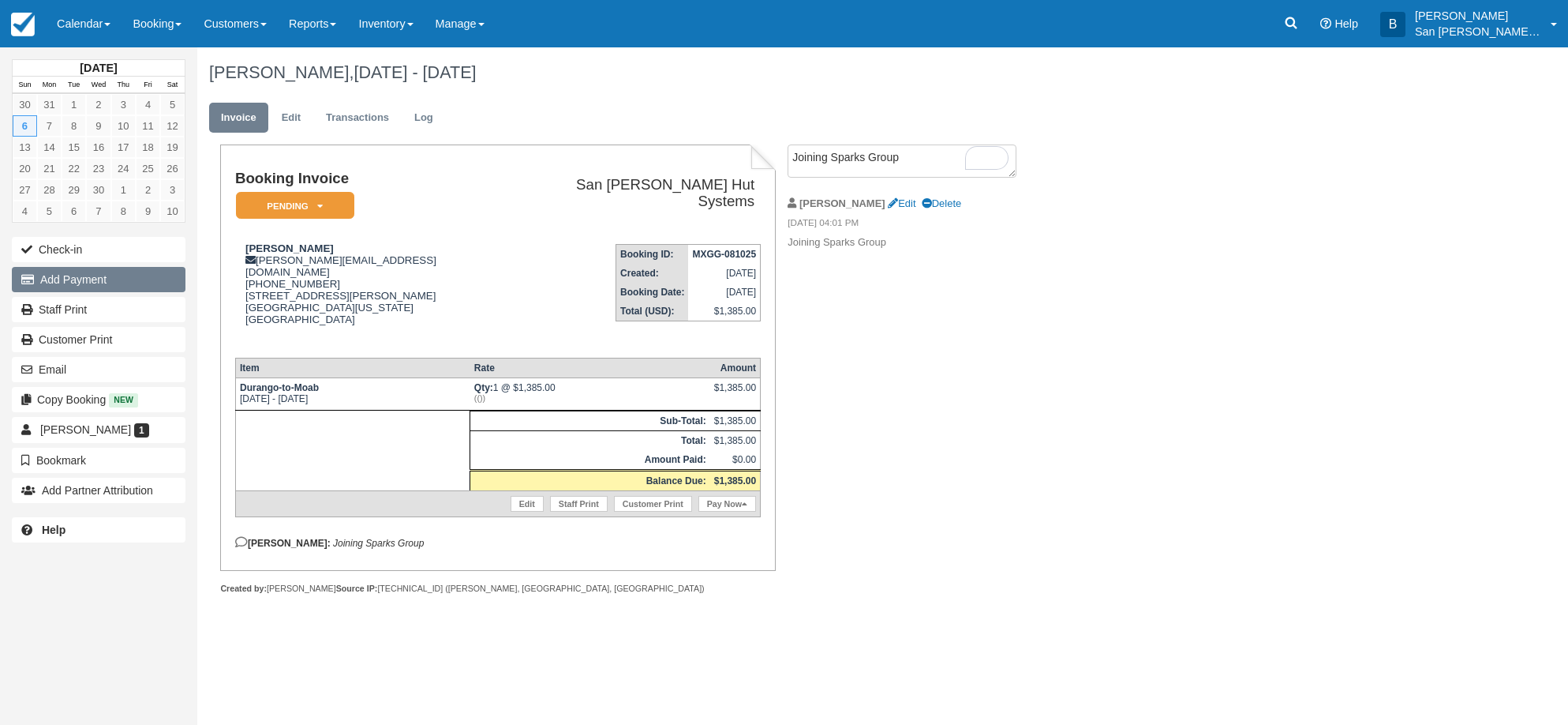
click at [57, 286] on button "Add Payment" at bounding box center [99, 279] width 174 height 25
click at [63, 281] on button "Add Payment" at bounding box center [99, 279] width 174 height 25
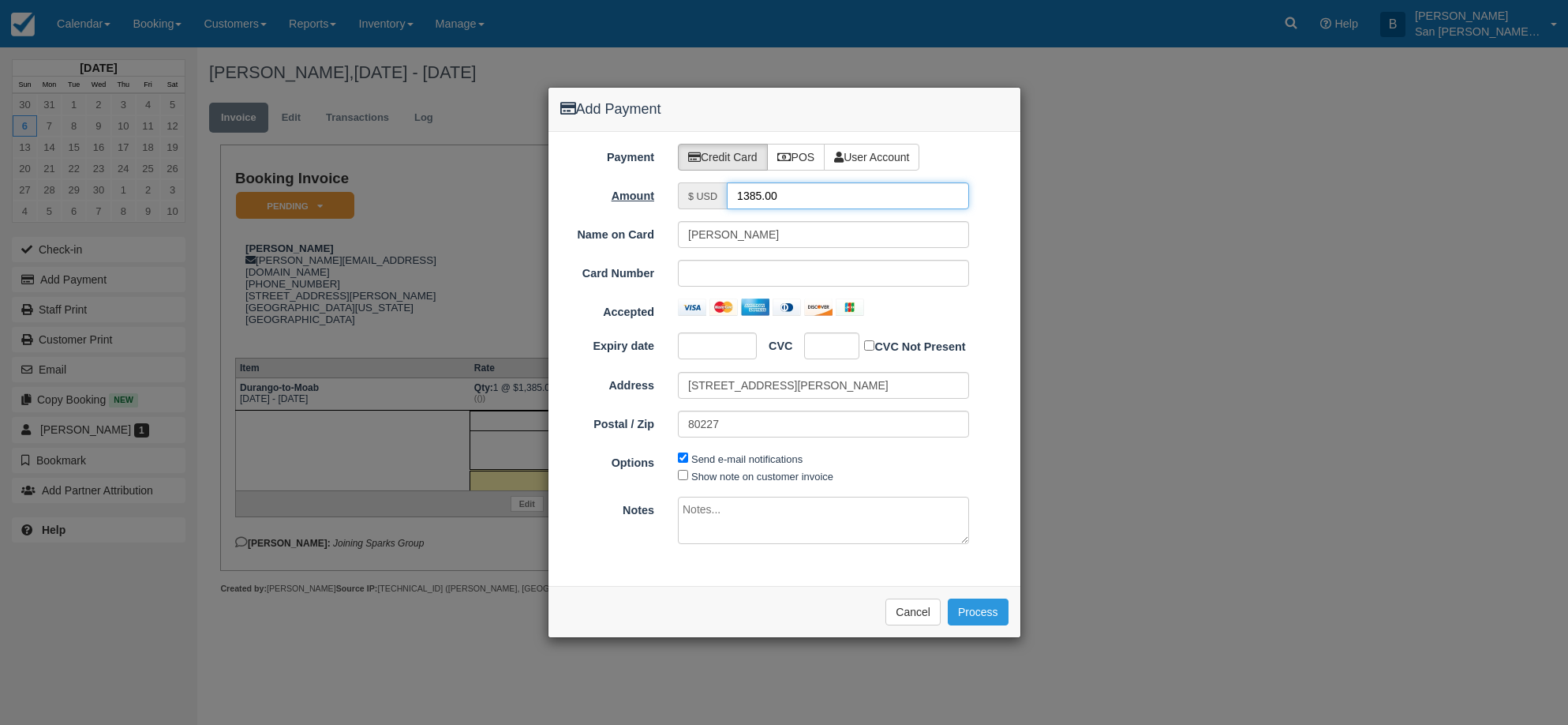
drag, startPoint x: 794, startPoint y: 187, endPoint x: 658, endPoint y: 187, distance: 136.0
click at [658, 187] on div "Amount $ USD 1385.00" at bounding box center [785, 196] width 472 height 27
type input "692.50"
click at [973, 608] on button "Process" at bounding box center [979, 612] width 61 height 27
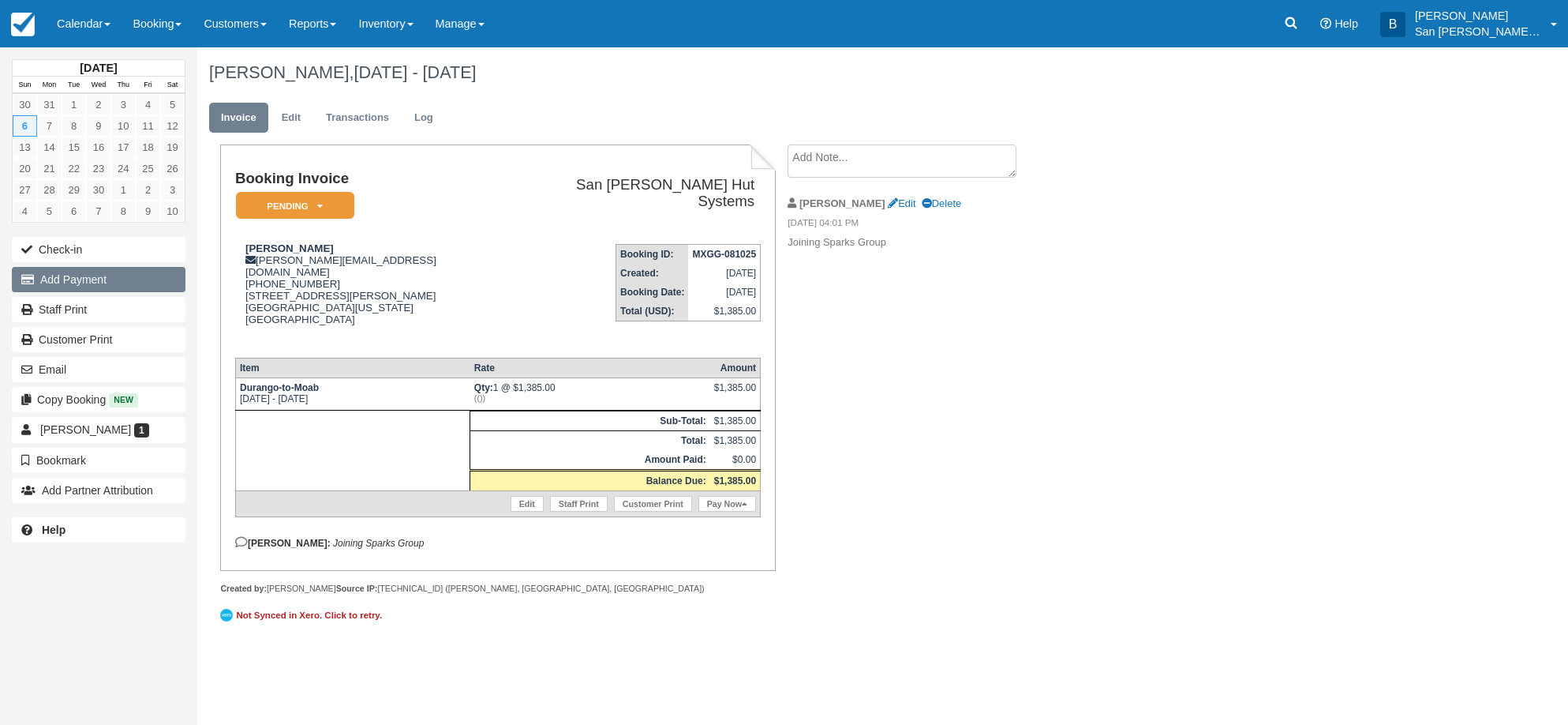
click at [77, 277] on button "Add Payment" at bounding box center [99, 279] width 174 height 25
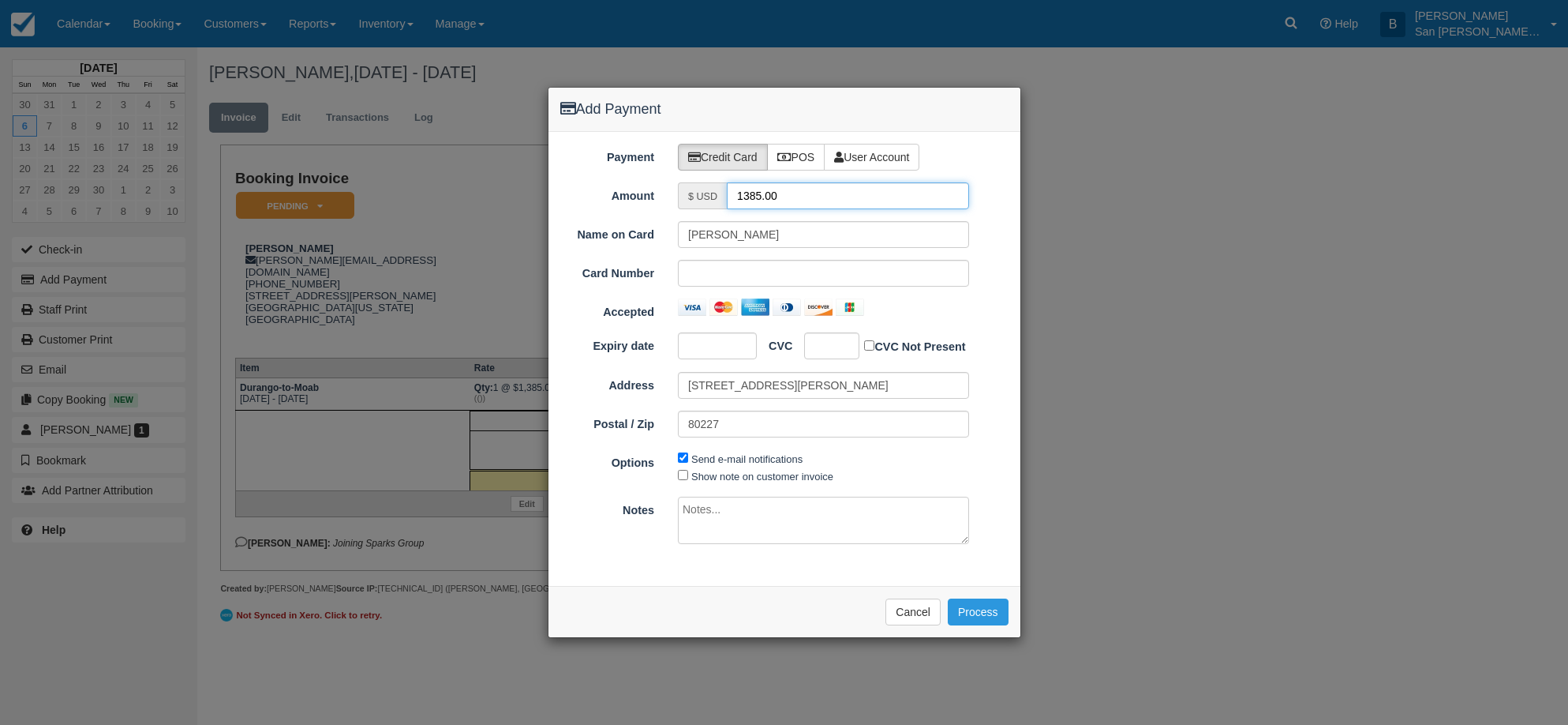
drag, startPoint x: 797, startPoint y: 197, endPoint x: 640, endPoint y: 180, distance: 157.9
click at [640, 180] on div "Payment Credit Card POS User Account Amount $ USD 1385.00 Name on Card Nick See…" at bounding box center [785, 359] width 472 height 454
type input "692.50"
click at [992, 609] on button "Process" at bounding box center [979, 612] width 61 height 27
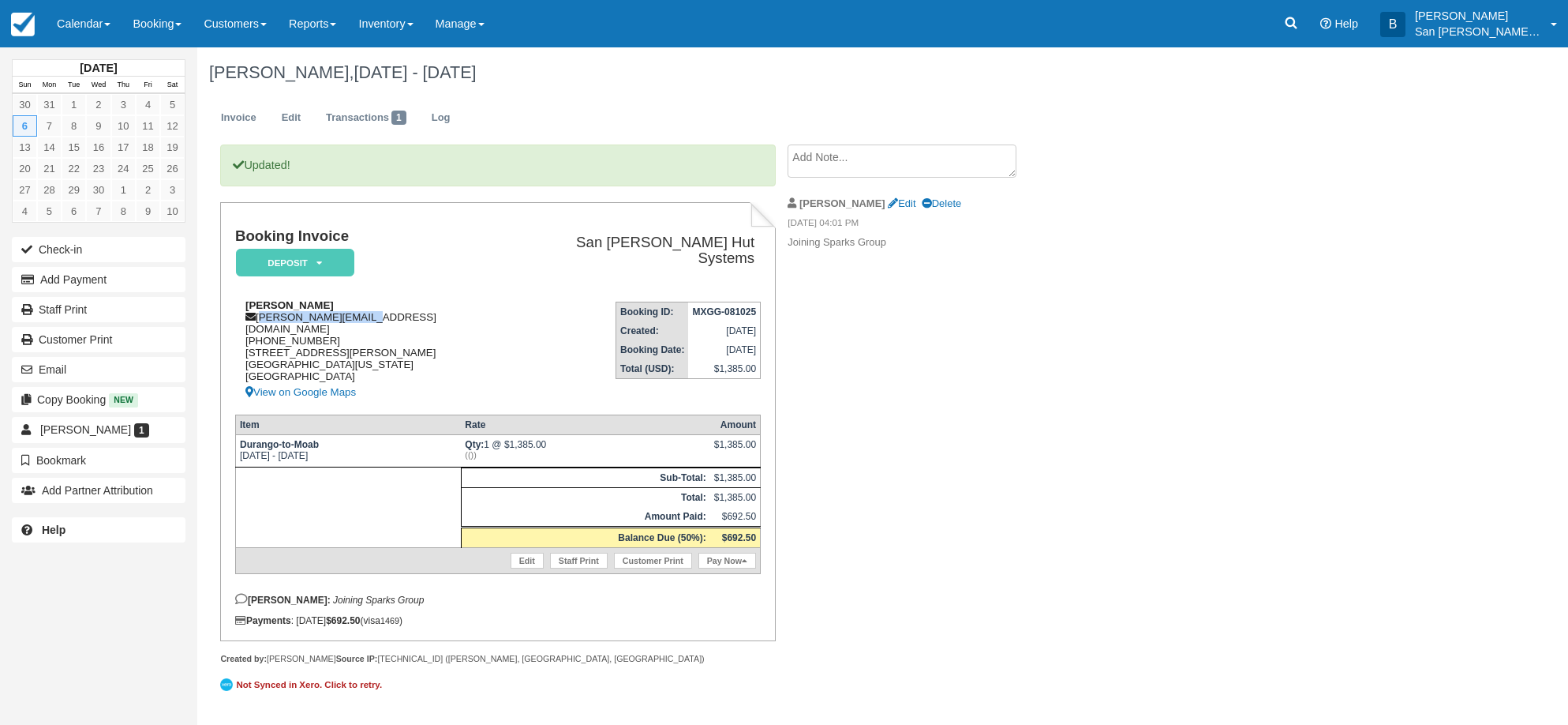
drag, startPoint x: 258, startPoint y: 316, endPoint x: 384, endPoint y: 314, distance: 126.0
click at [384, 314] on div "Nick Seemiller [EMAIL_ADDRESS][DOMAIN_NAME] [PHONE_NUMBER] [STREET_ADDRESS][PER…" at bounding box center [374, 350] width 279 height 102
copy div "[PERSON_NAME][EMAIL_ADDRESS][DOMAIN_NAME]"
click at [1002, 396] on div "Updated! Booking Invoice Deposit   Pending Reserved Paid Waiting Cancelled Shut…" at bounding box center [632, 429] width 868 height 570
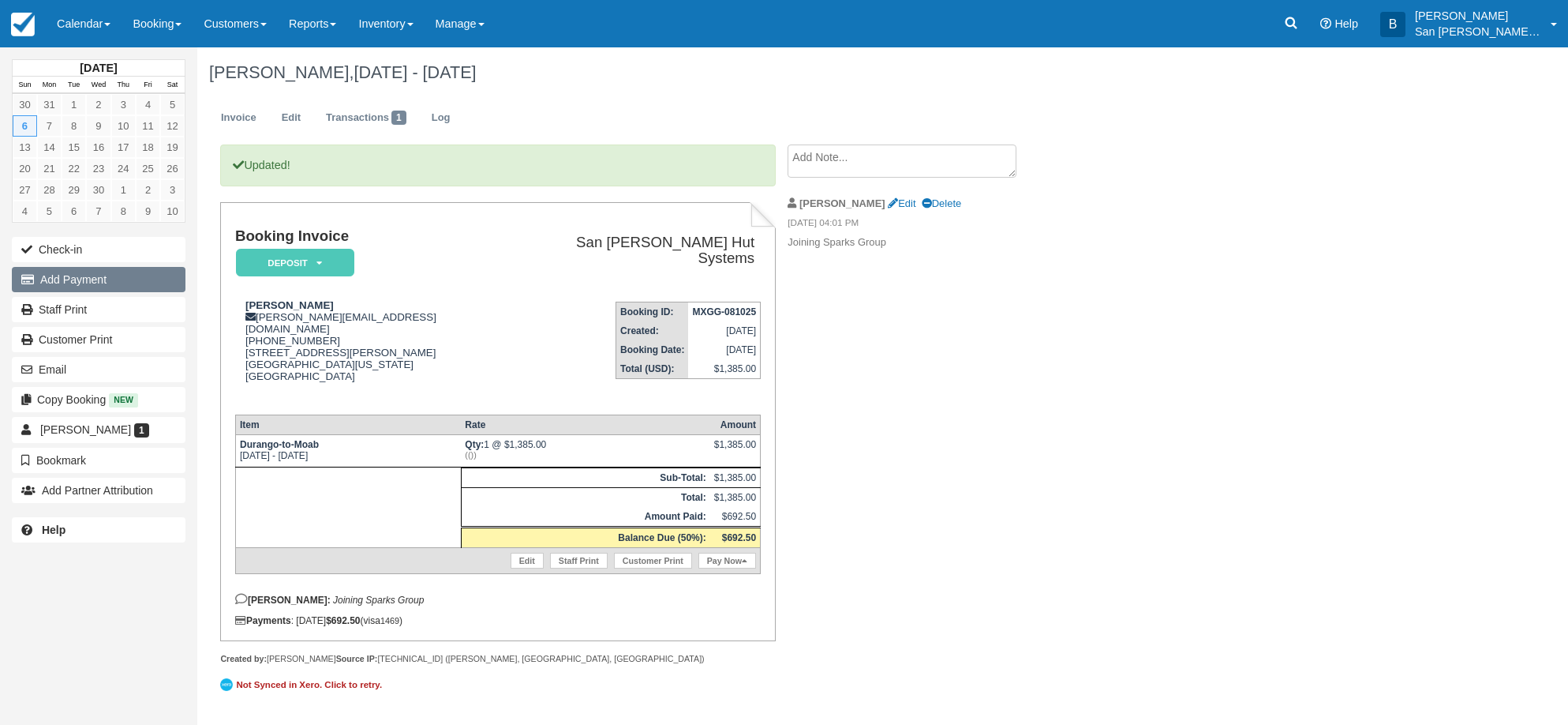
click at [63, 279] on button "Add Payment" at bounding box center [99, 279] width 174 height 25
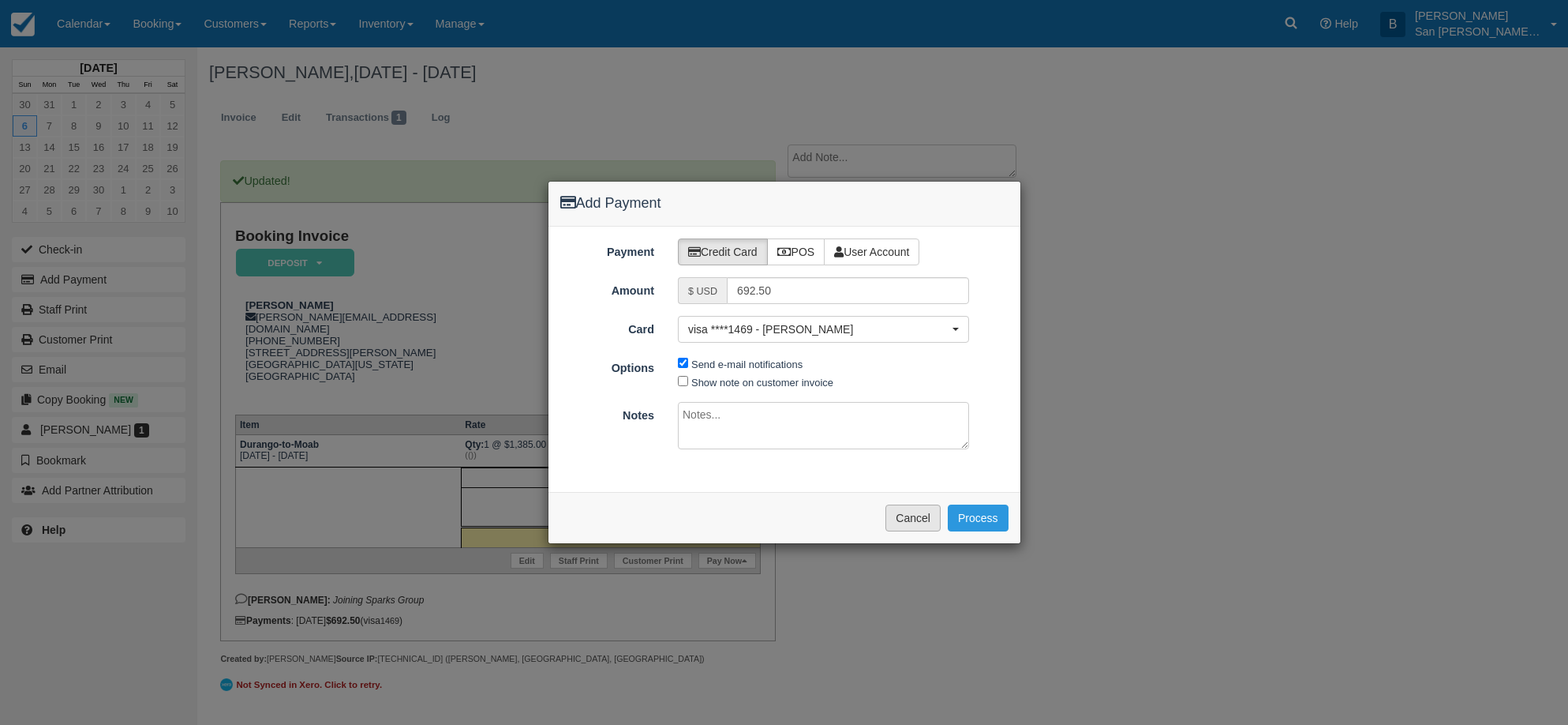
click at [905, 522] on button "Cancel" at bounding box center [913, 518] width 56 height 27
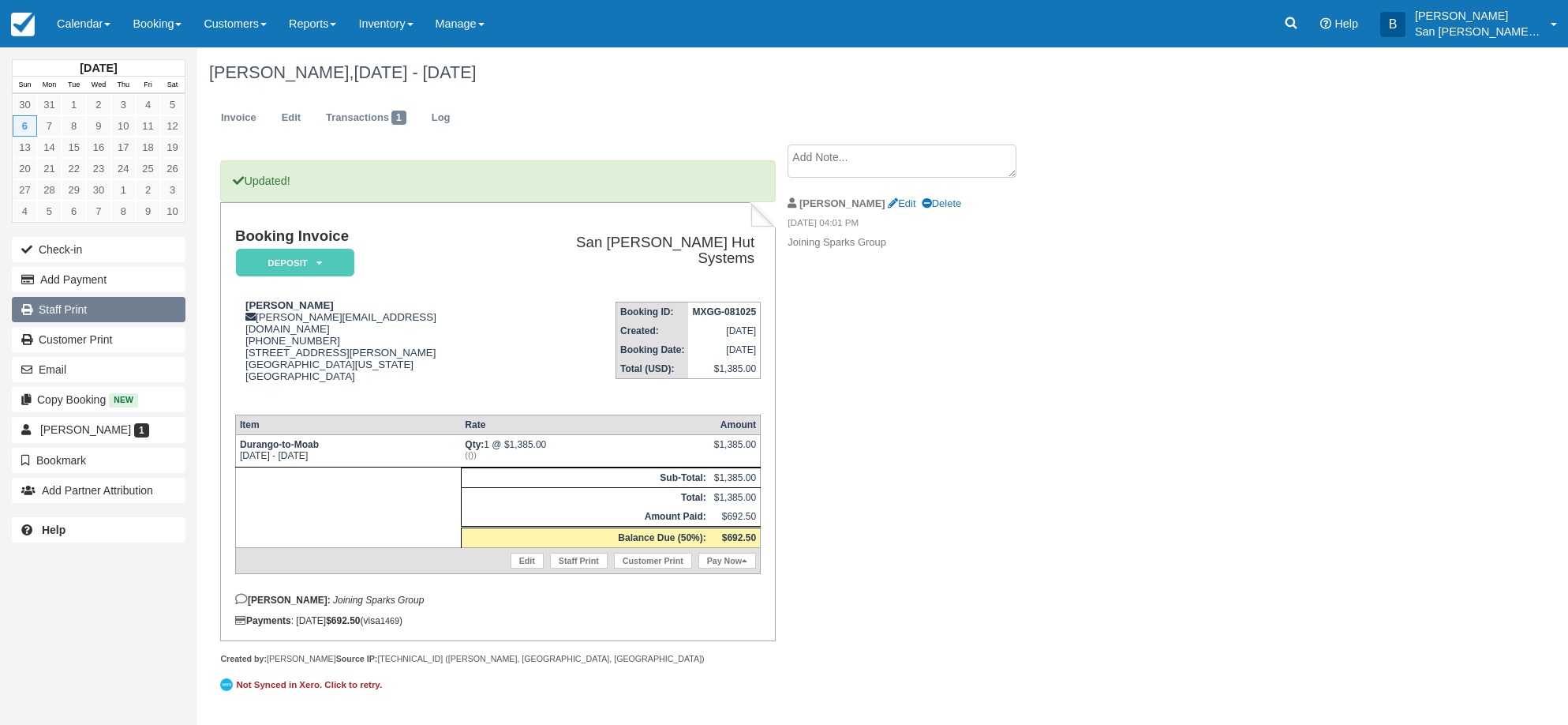
click at [53, 311] on link "Staff Print" at bounding box center [99, 310] width 174 height 25
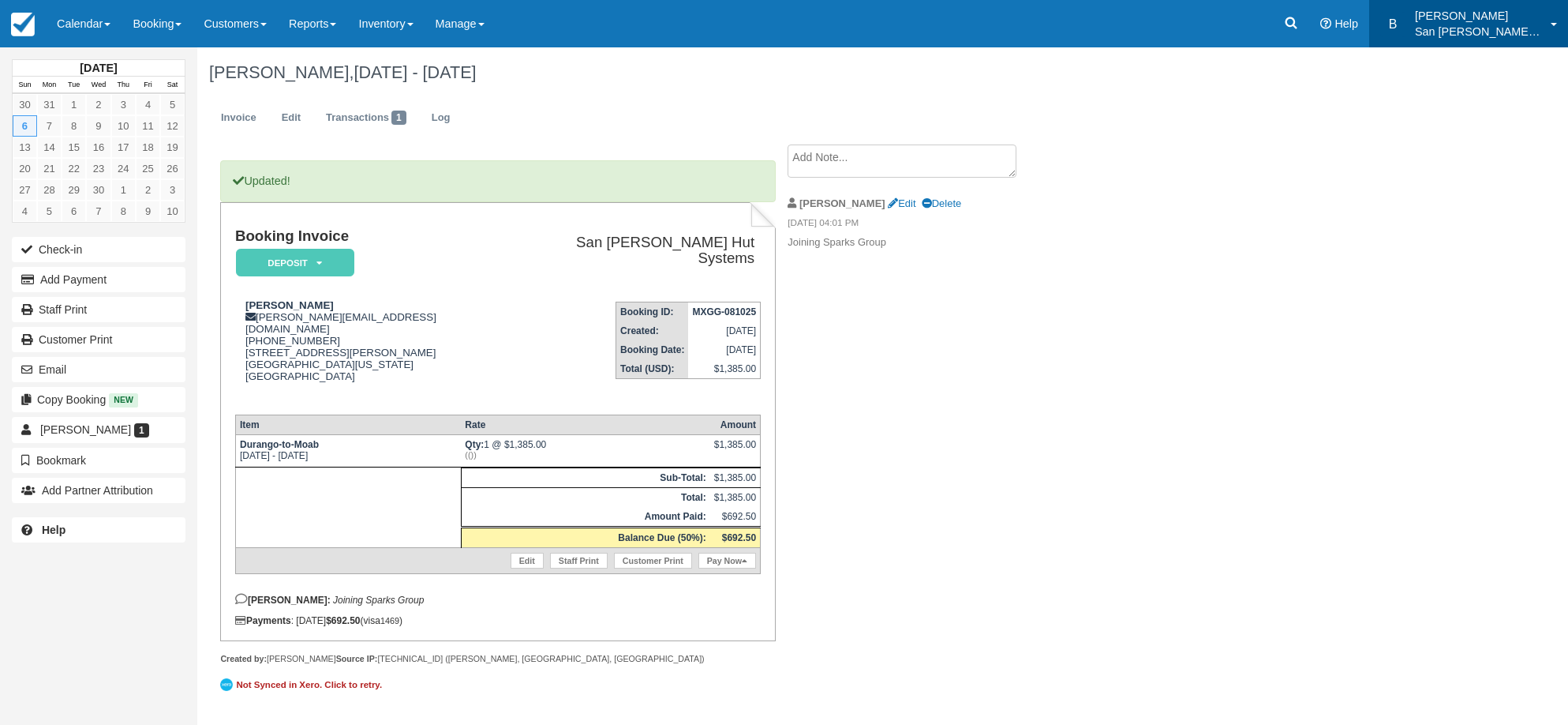
click at [1422, 23] on link "B [PERSON_NAME] San [PERSON_NAME] Hut Systems" at bounding box center [1469, 23] width 199 height 48
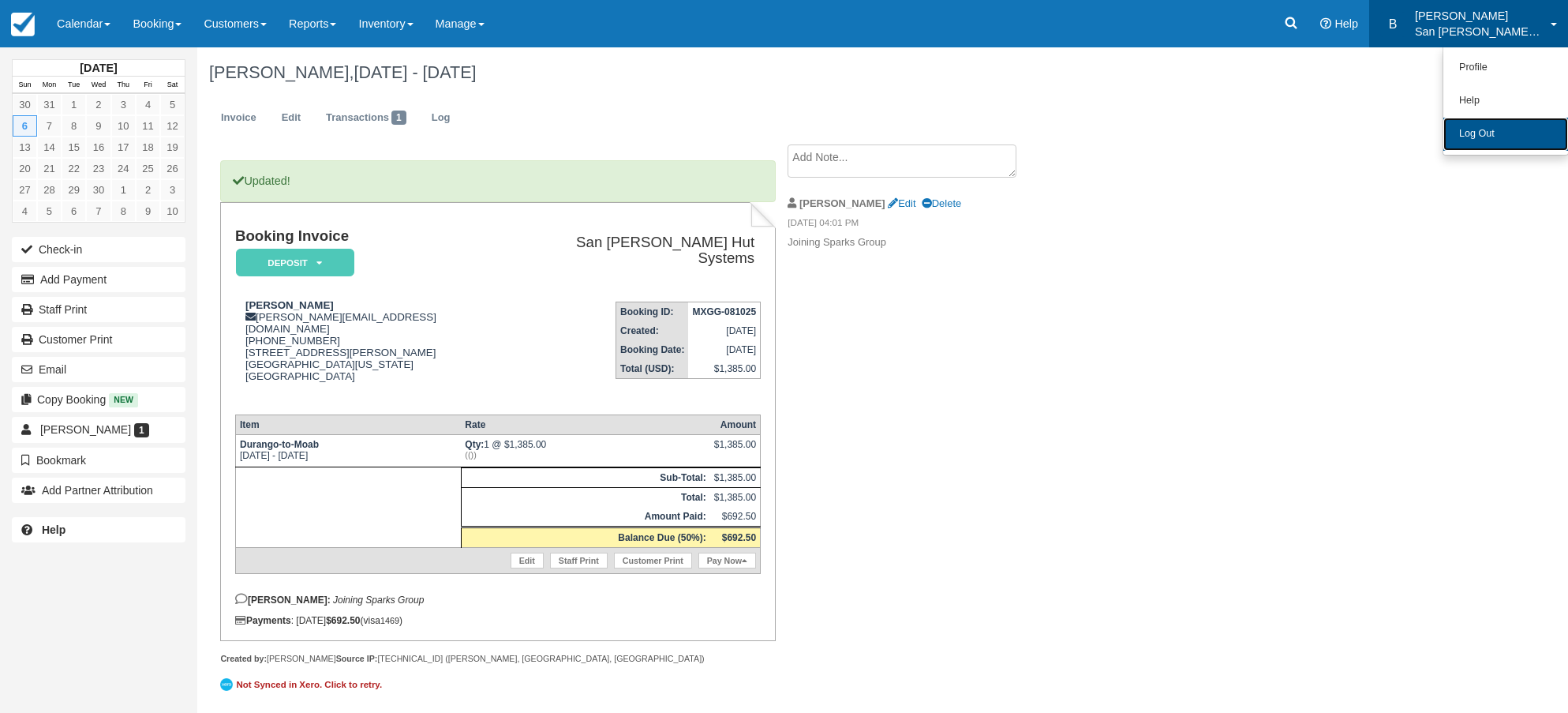
click at [1468, 137] on link "Log Out" at bounding box center [1505, 134] width 125 height 33
